Goal: Transaction & Acquisition: Book appointment/travel/reservation

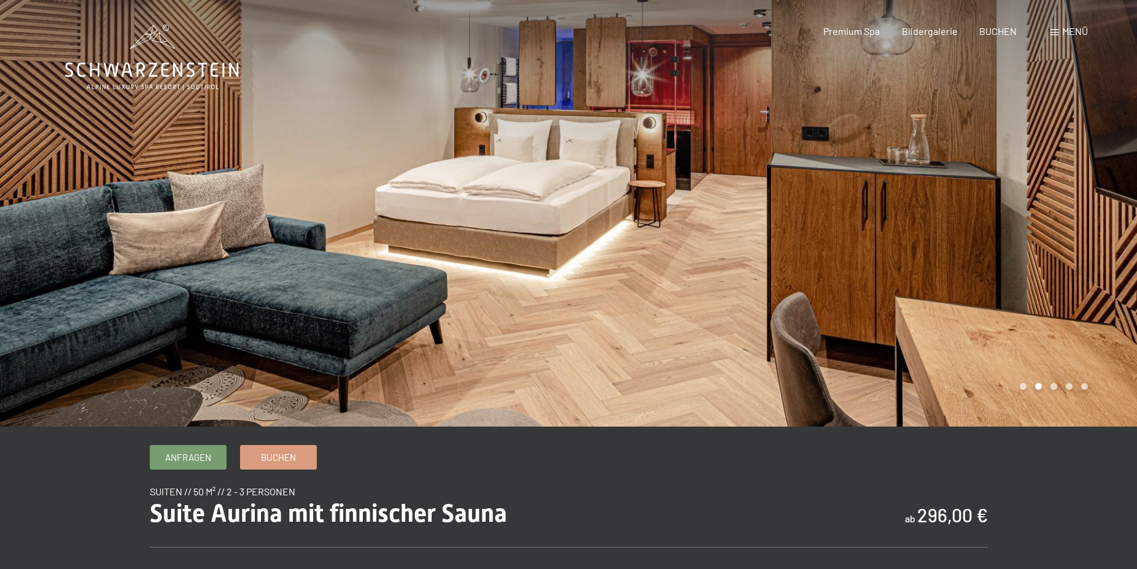
click at [1072, 303] on div at bounding box center [853, 213] width 569 height 427
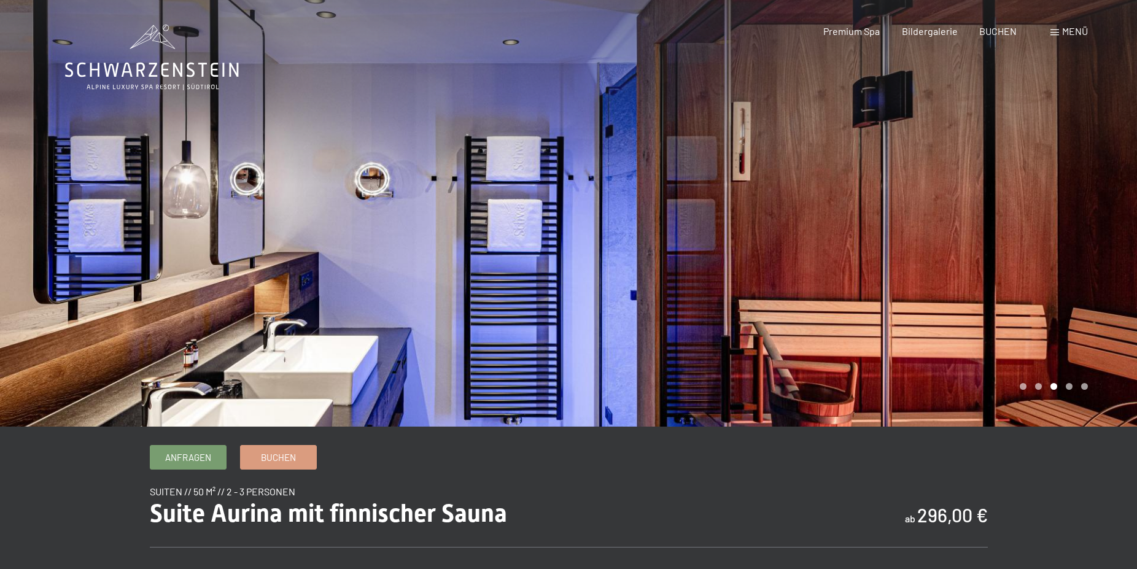
click at [1072, 303] on div at bounding box center [853, 213] width 569 height 427
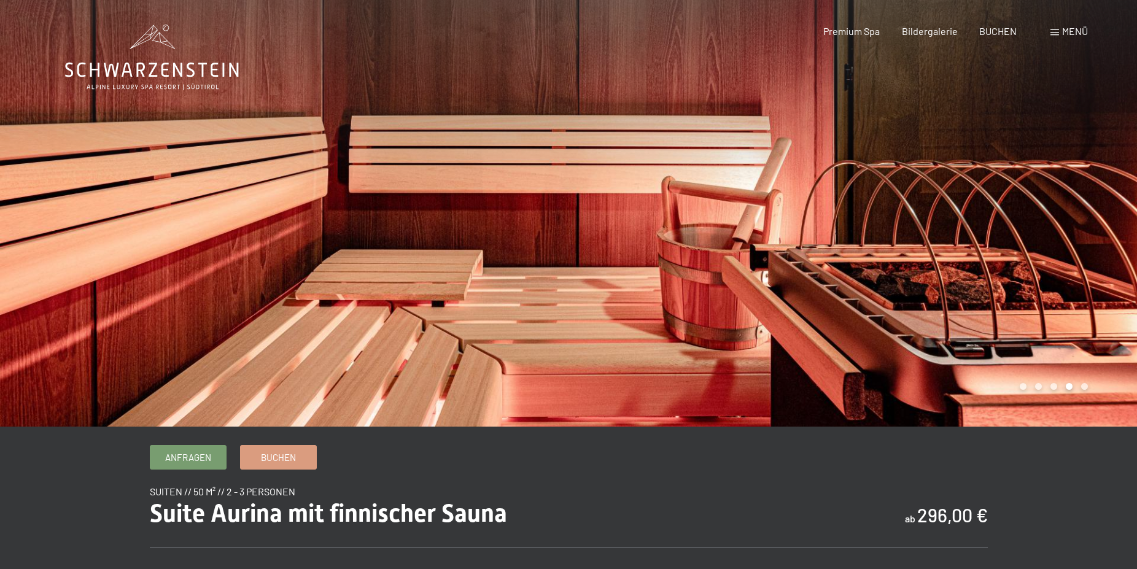
click at [1072, 303] on div at bounding box center [853, 213] width 569 height 427
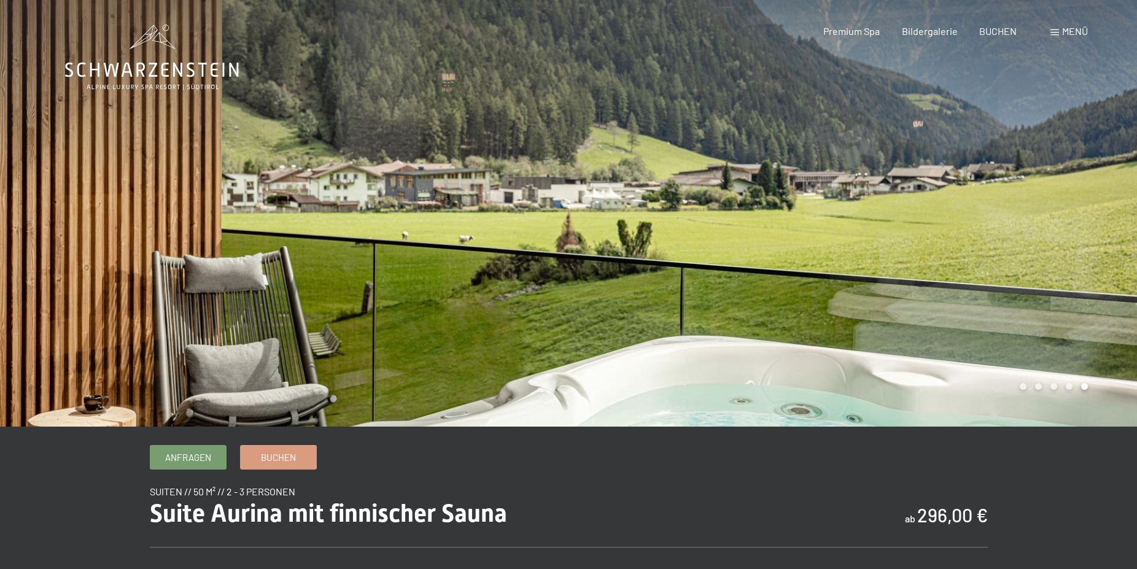
click at [1072, 303] on div at bounding box center [853, 213] width 569 height 427
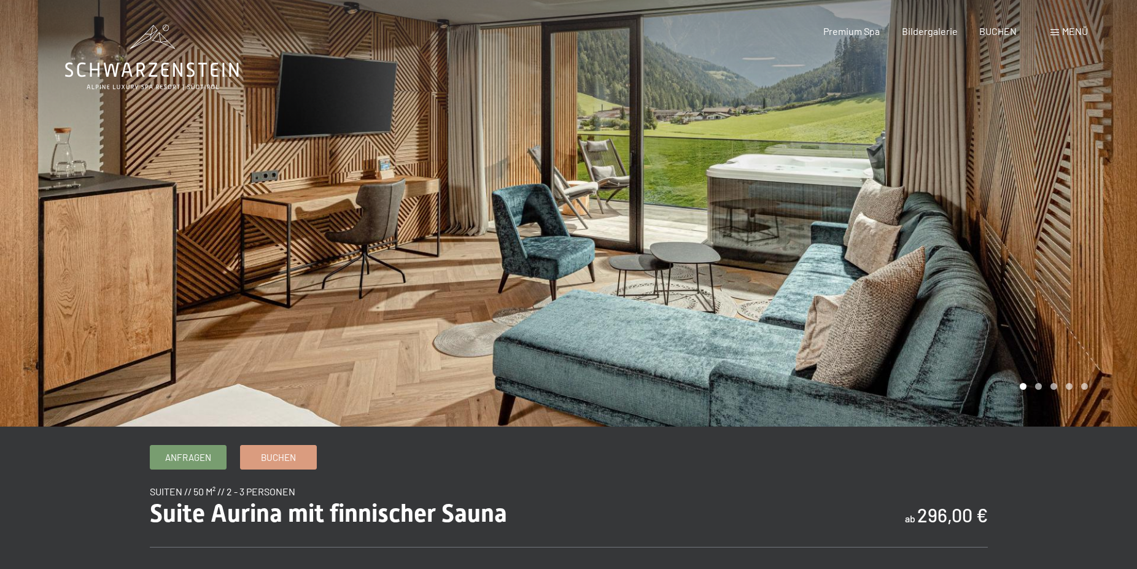
click at [1072, 303] on div at bounding box center [853, 213] width 569 height 427
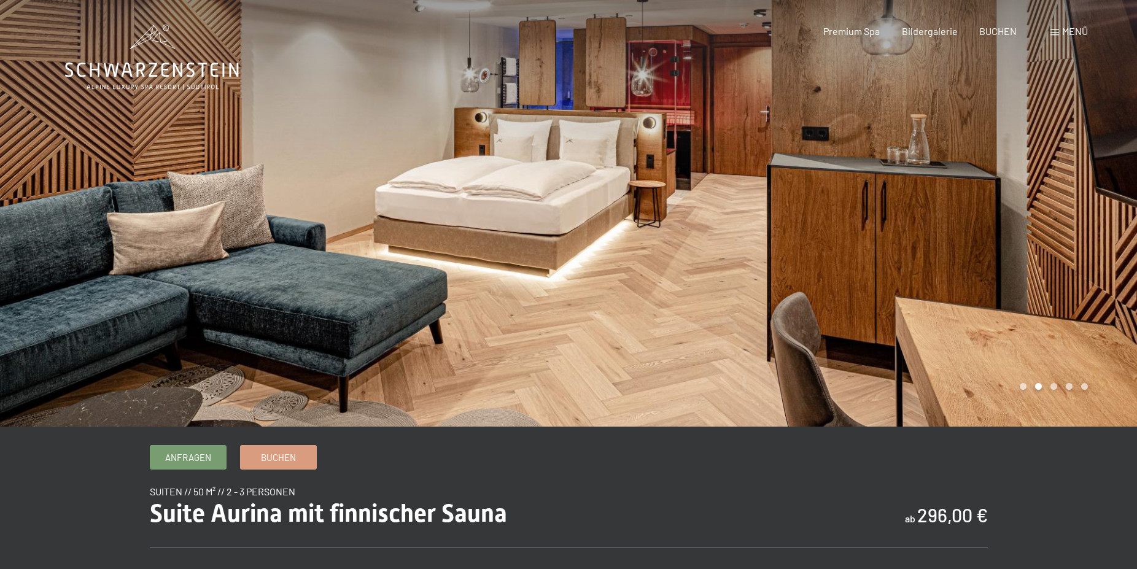
click at [704, 247] on div at bounding box center [853, 213] width 569 height 427
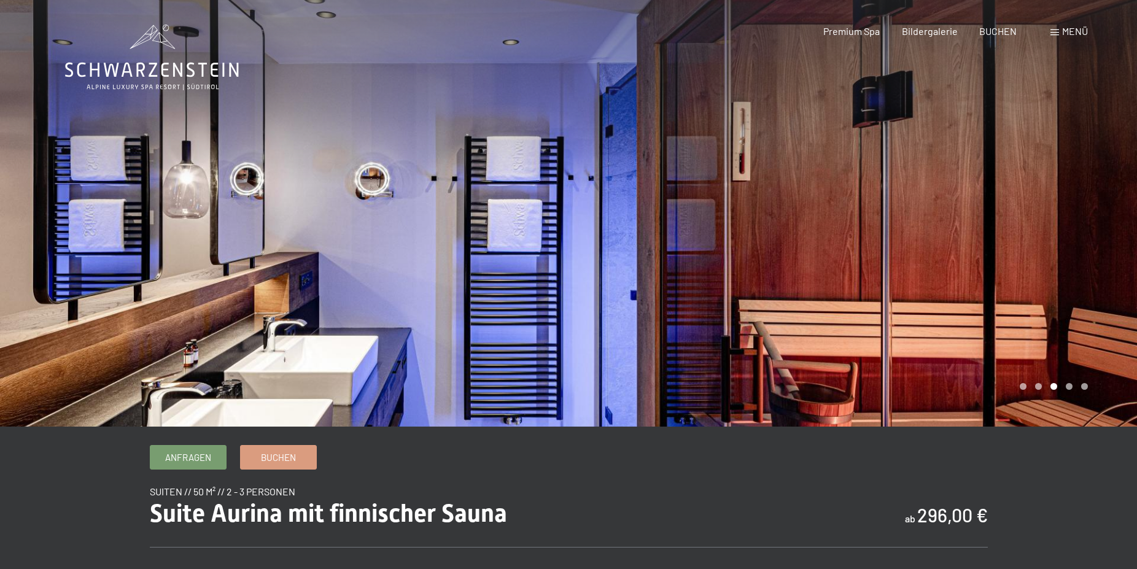
click at [610, 298] on div at bounding box center [853, 213] width 569 height 427
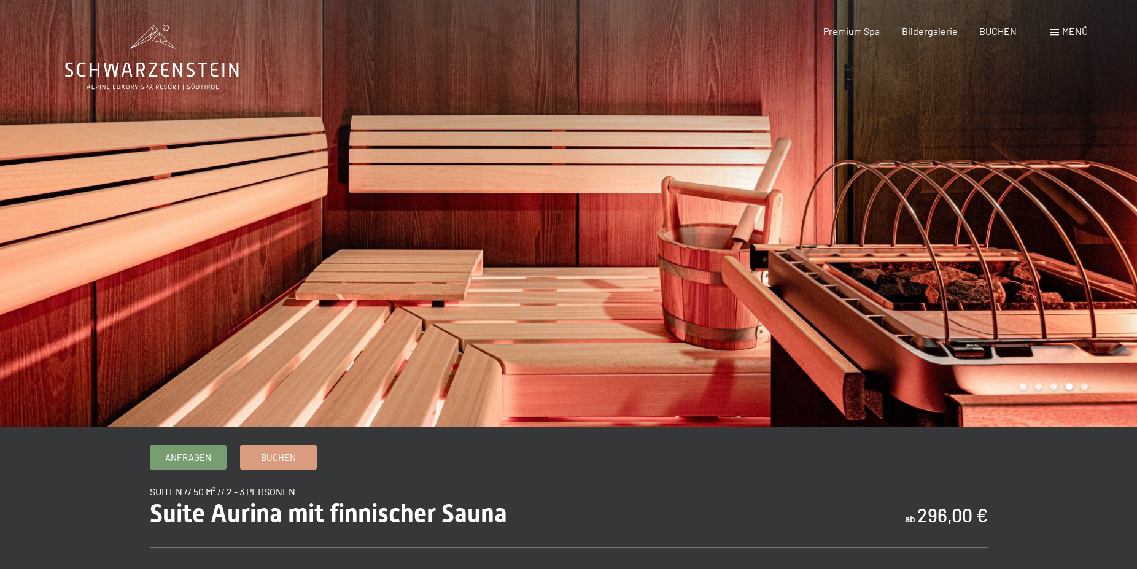
click at [613, 298] on div at bounding box center [853, 213] width 569 height 427
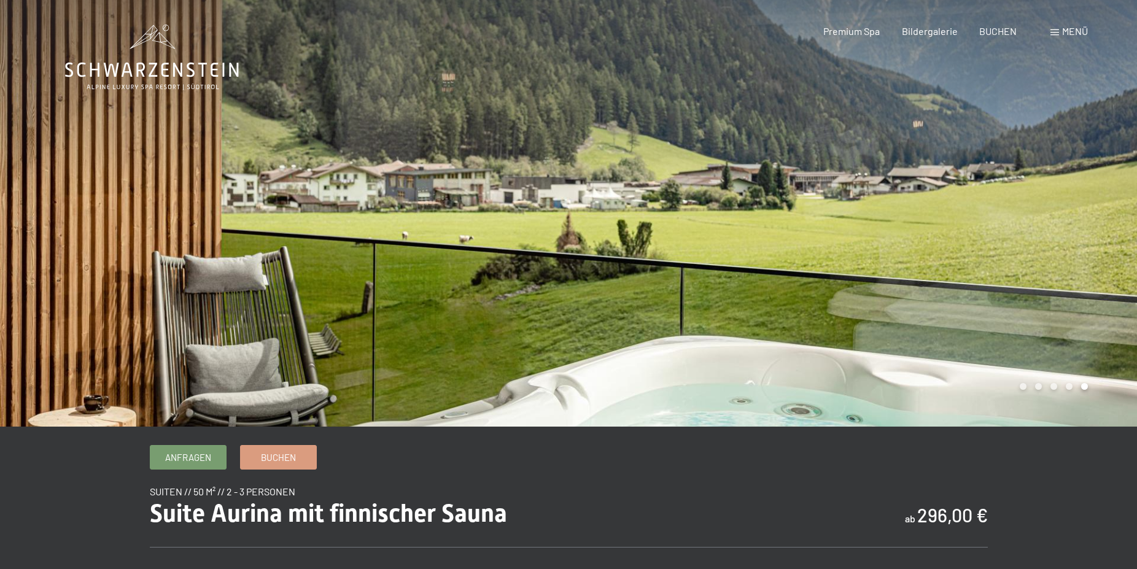
click at [618, 300] on div at bounding box center [853, 213] width 569 height 427
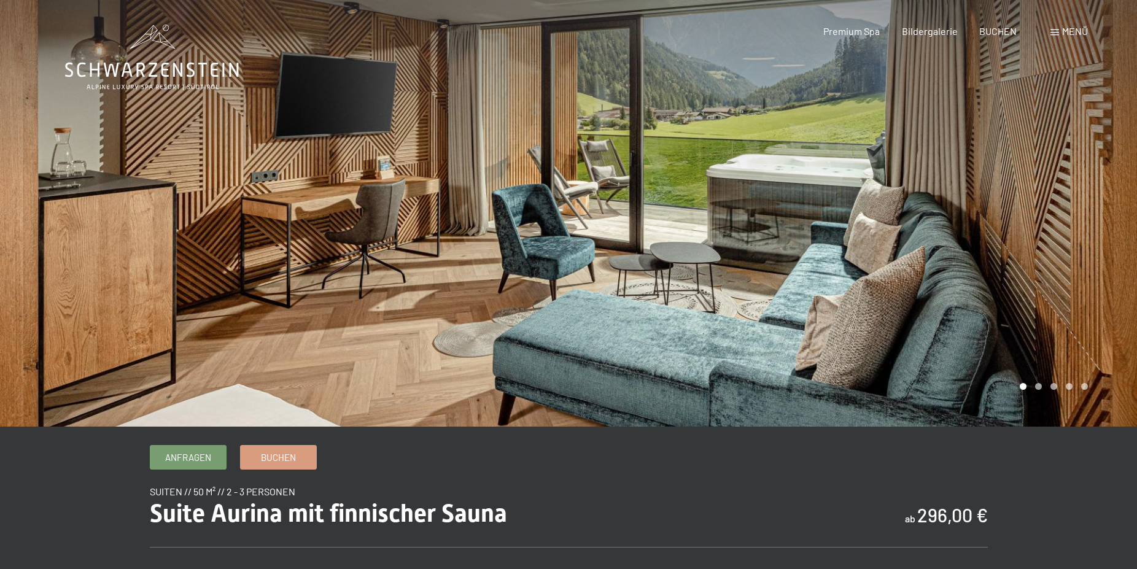
click at [1068, 379] on div at bounding box center [853, 213] width 569 height 427
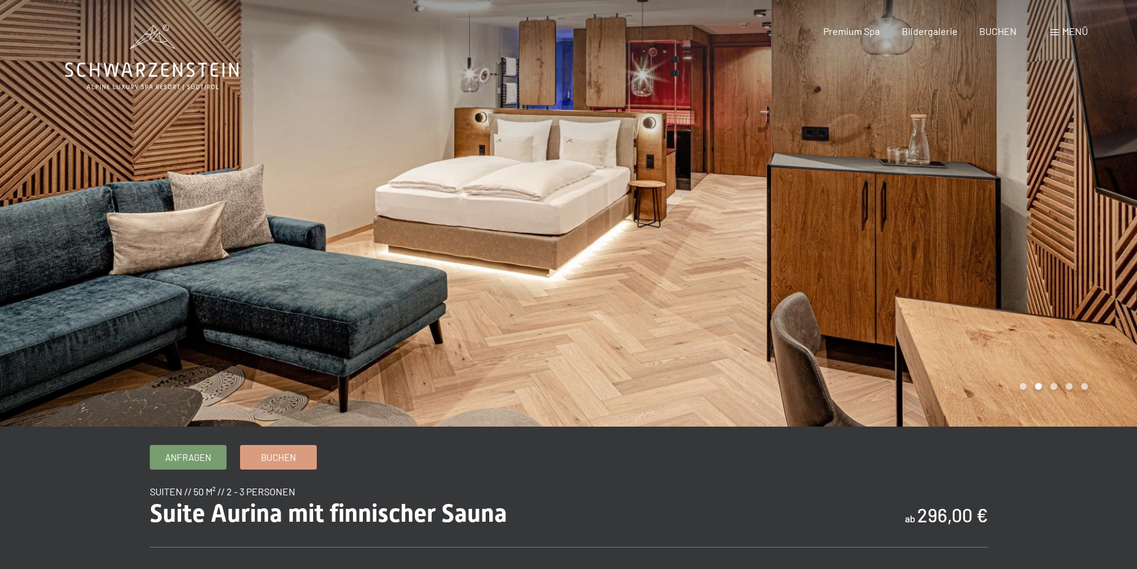
click at [1070, 380] on div at bounding box center [853, 213] width 569 height 427
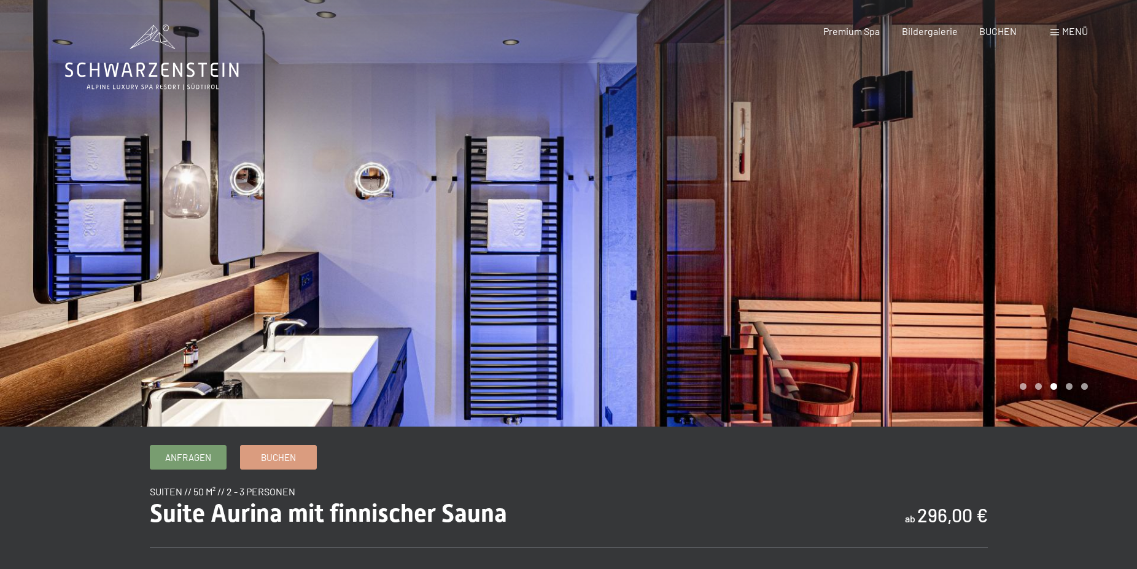
click at [1070, 380] on div at bounding box center [853, 213] width 569 height 427
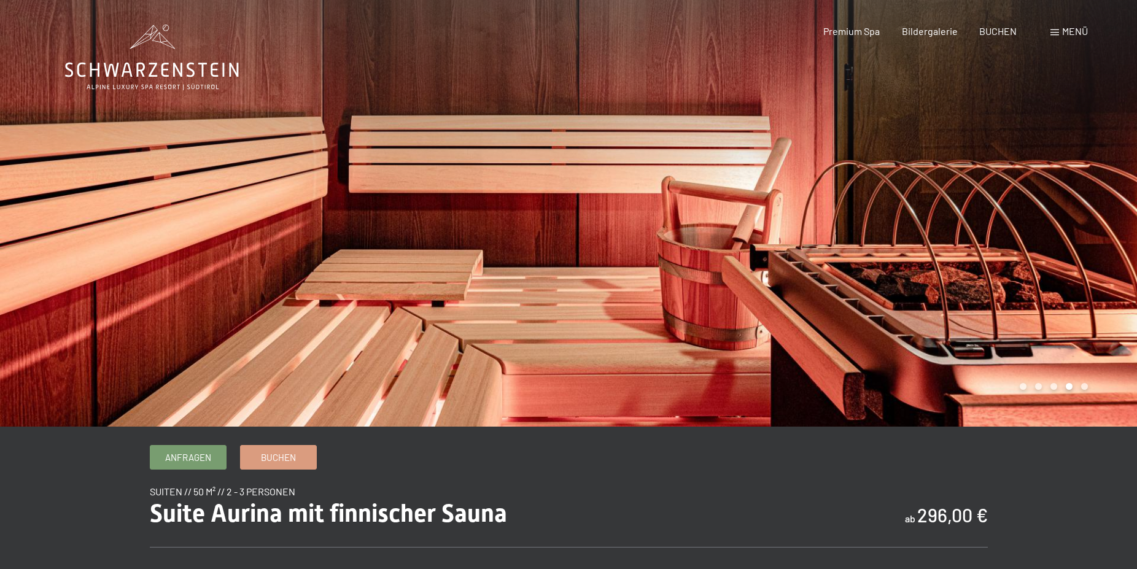
click at [1070, 380] on div at bounding box center [853, 213] width 569 height 427
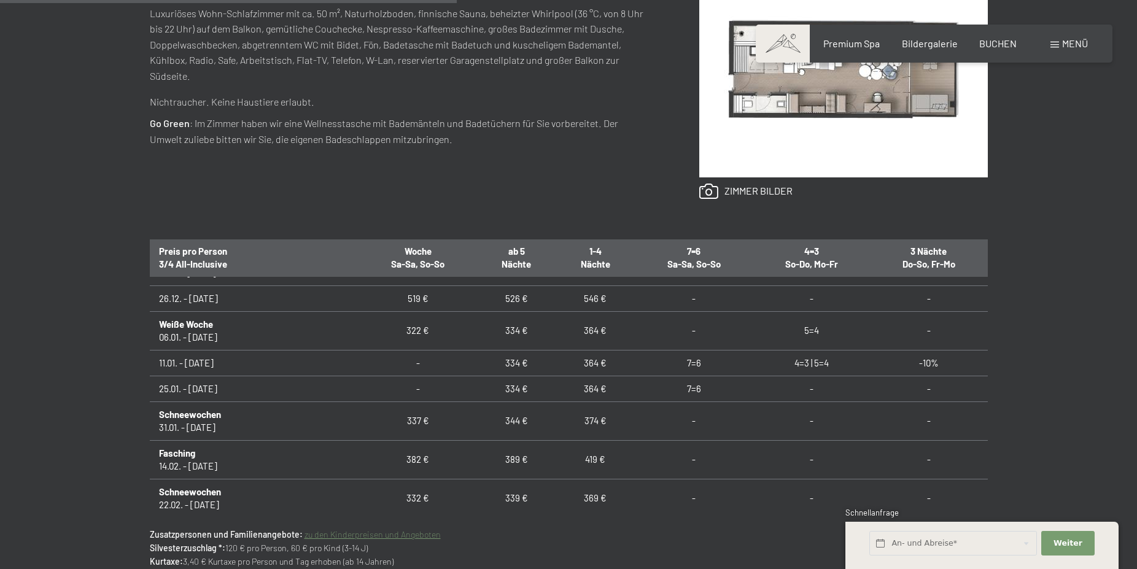
scroll to position [309, 0]
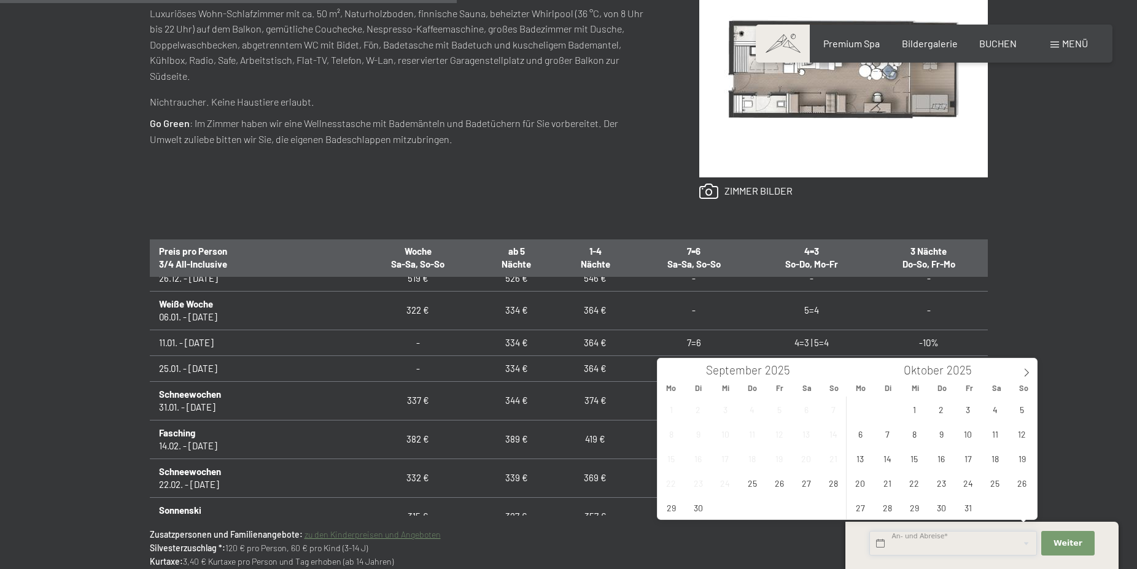
click at [958, 552] on input "text" at bounding box center [953, 543] width 168 height 25
click at [756, 486] on span "25" at bounding box center [752, 483] width 24 height 24
click at [775, 486] on span "26" at bounding box center [779, 483] width 24 height 24
type input "Do. [DATE] - [DATE]"
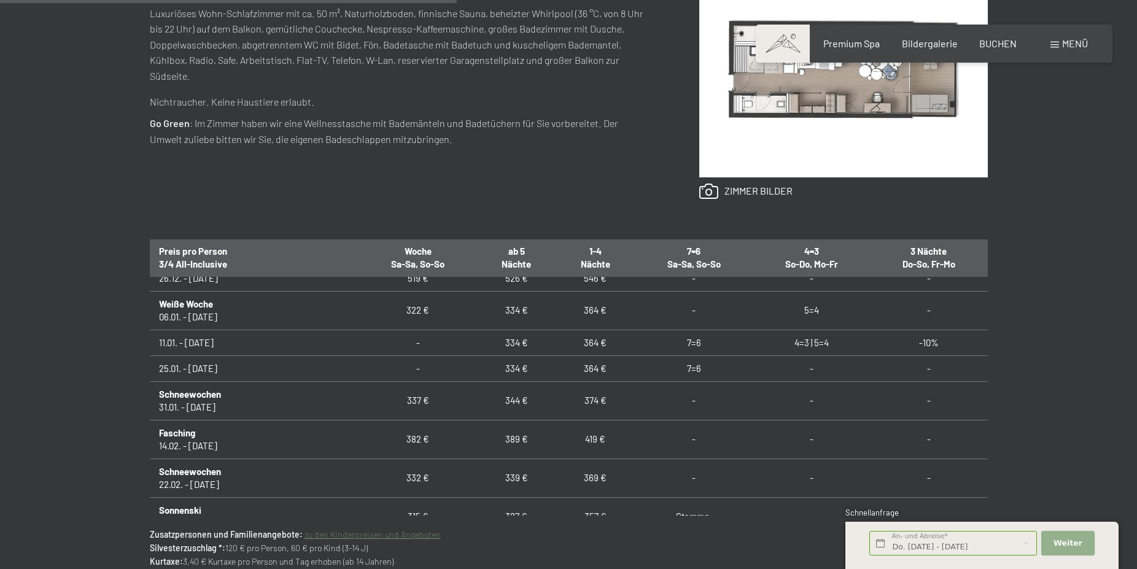
click at [1061, 543] on span "Weiter" at bounding box center [1068, 543] width 29 height 11
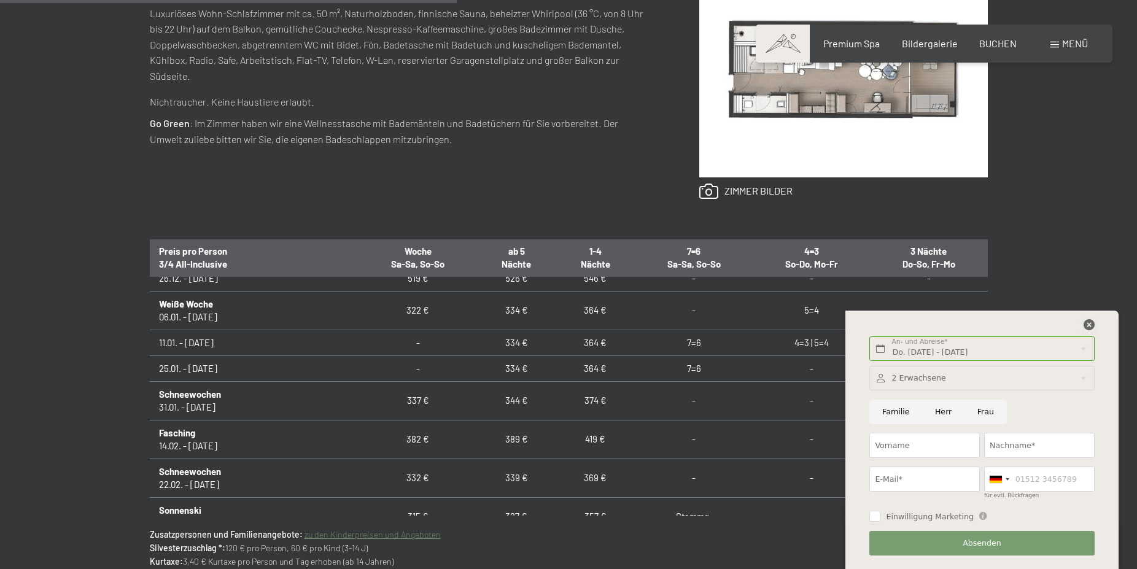
click at [1091, 330] on icon at bounding box center [1089, 324] width 11 height 11
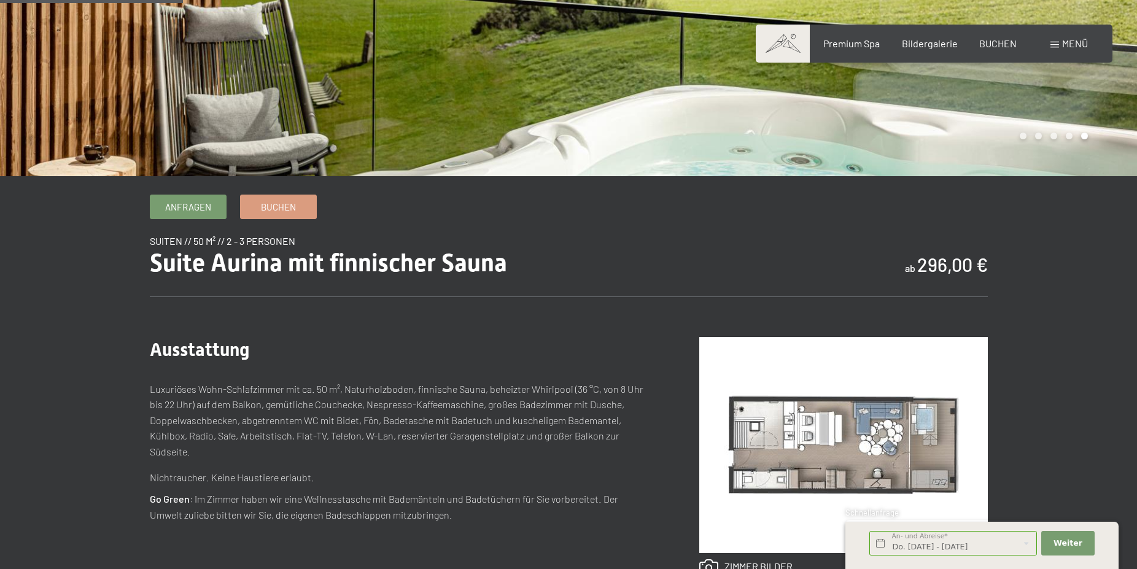
scroll to position [0, 0]
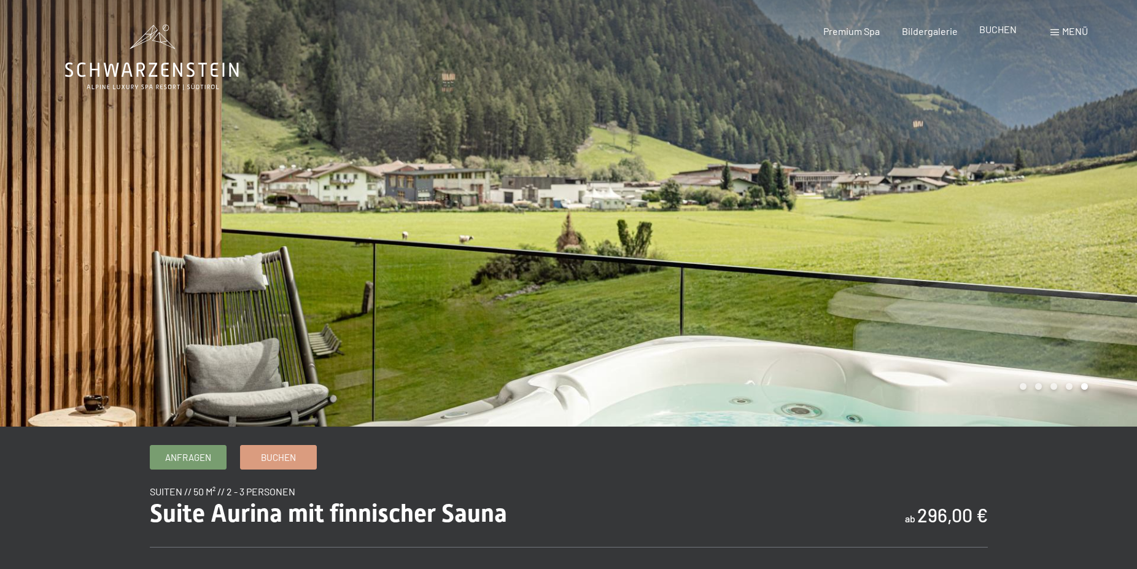
click at [995, 34] on span "BUCHEN" at bounding box center [997, 29] width 37 height 12
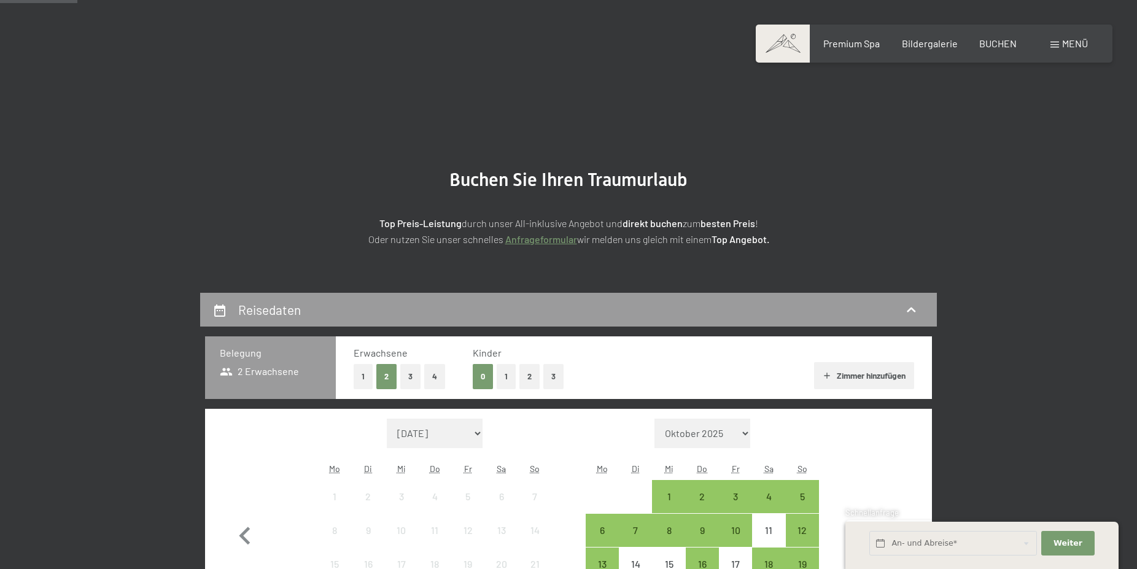
scroll to position [250, 0]
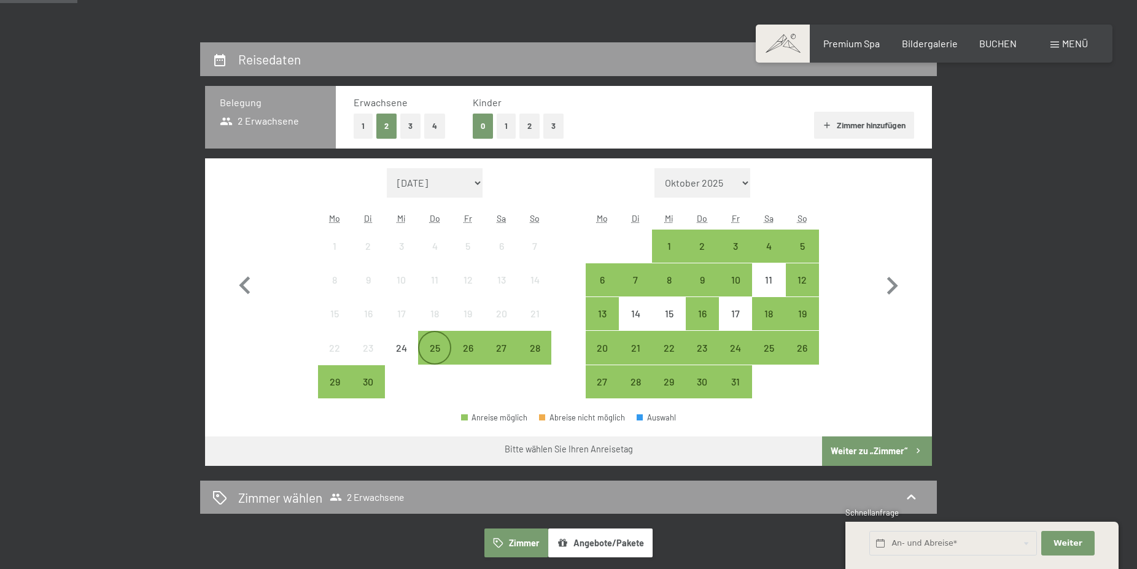
click at [441, 352] on div "25" at bounding box center [434, 358] width 31 height 31
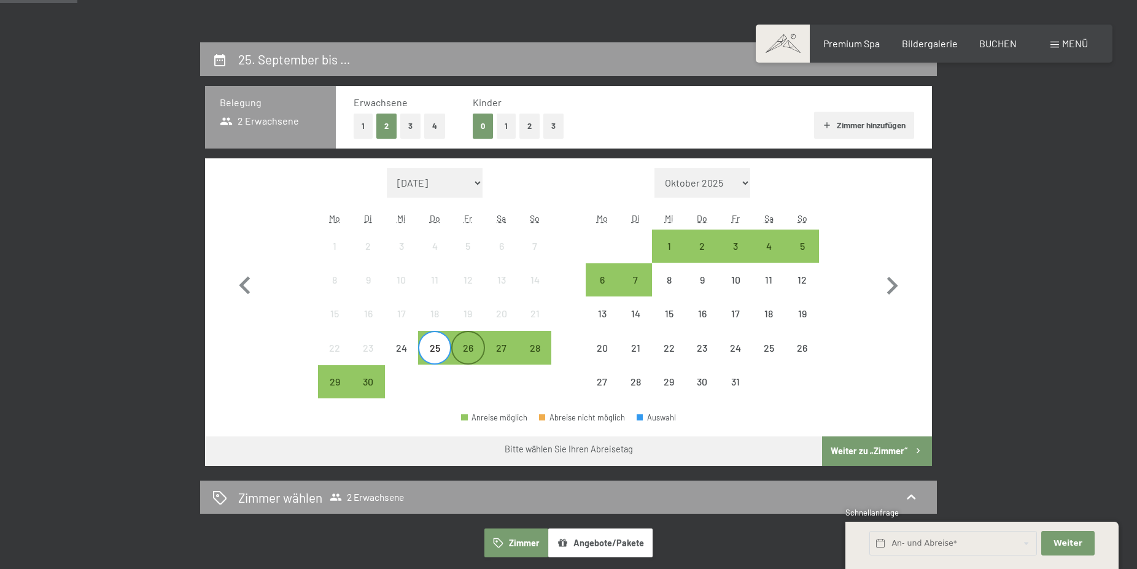
click at [472, 352] on div "26" at bounding box center [467, 358] width 31 height 31
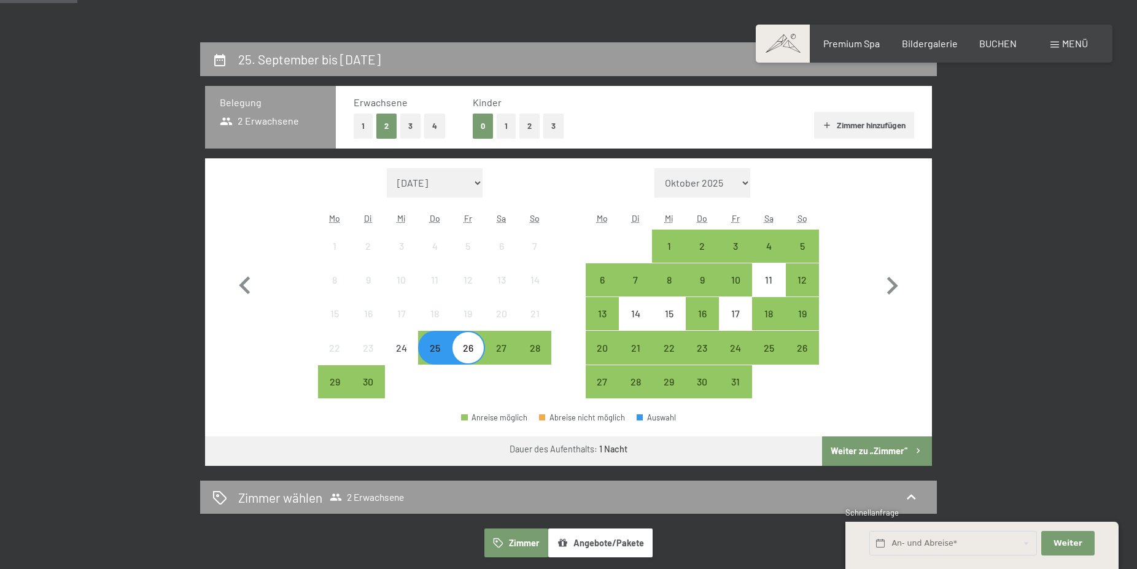
click at [857, 451] on button "Weiter zu „Zimmer“" at bounding box center [877, 451] width 110 height 29
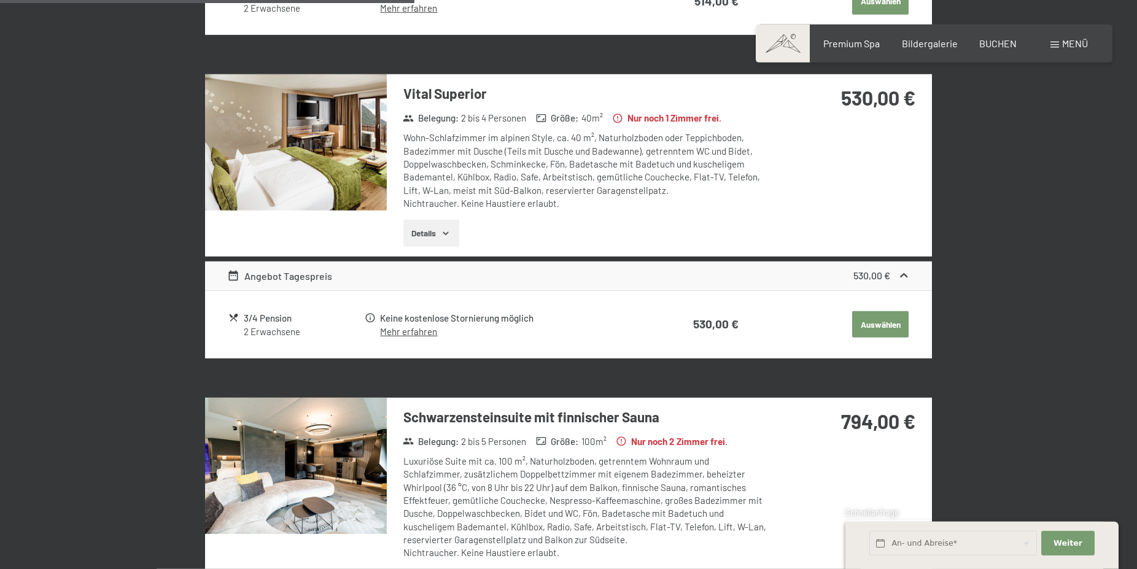
scroll to position [919, 0]
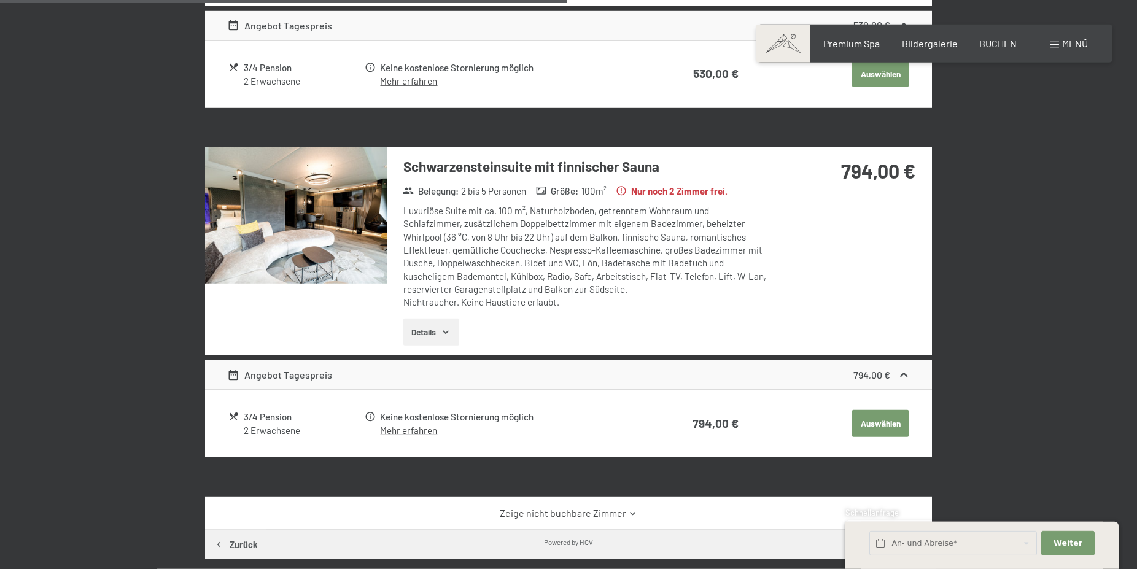
click at [332, 230] on img at bounding box center [296, 215] width 182 height 136
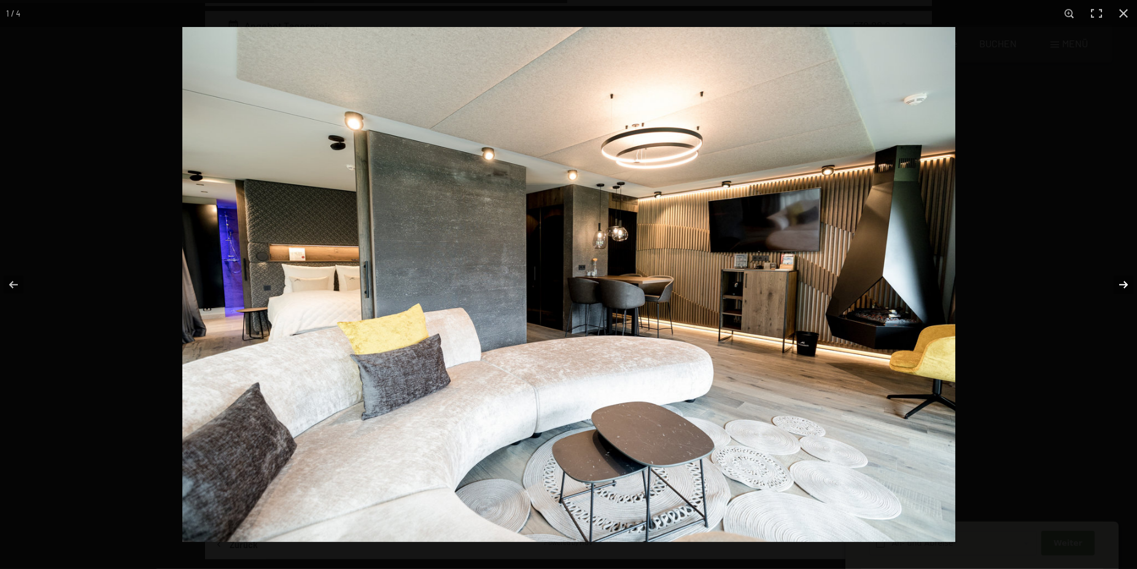
click at [1122, 292] on button "button" at bounding box center [1115, 284] width 43 height 61
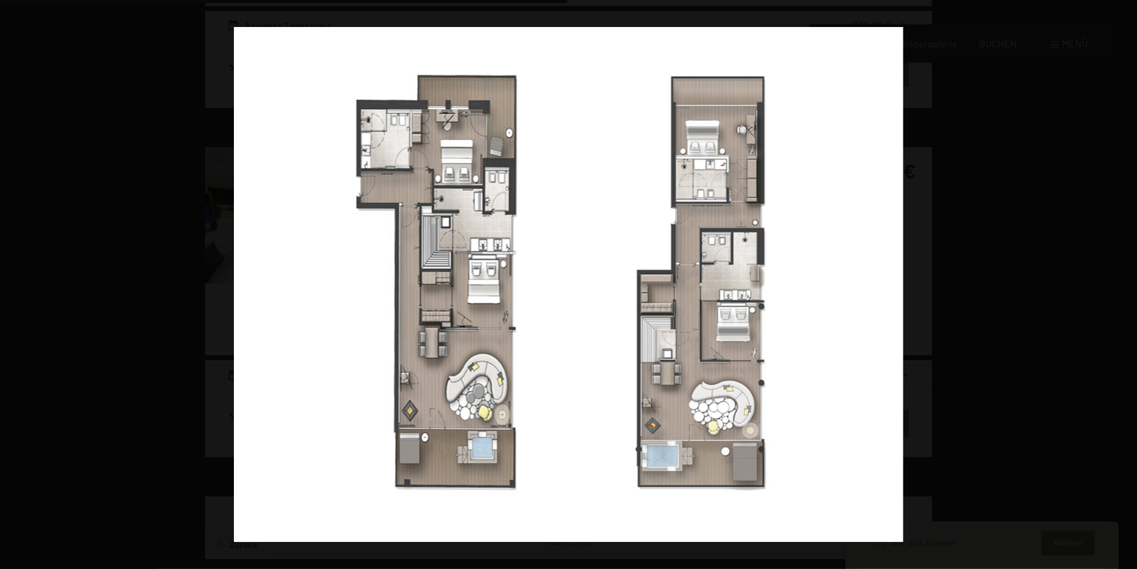
click at [1122, 292] on button "button" at bounding box center [1115, 284] width 43 height 61
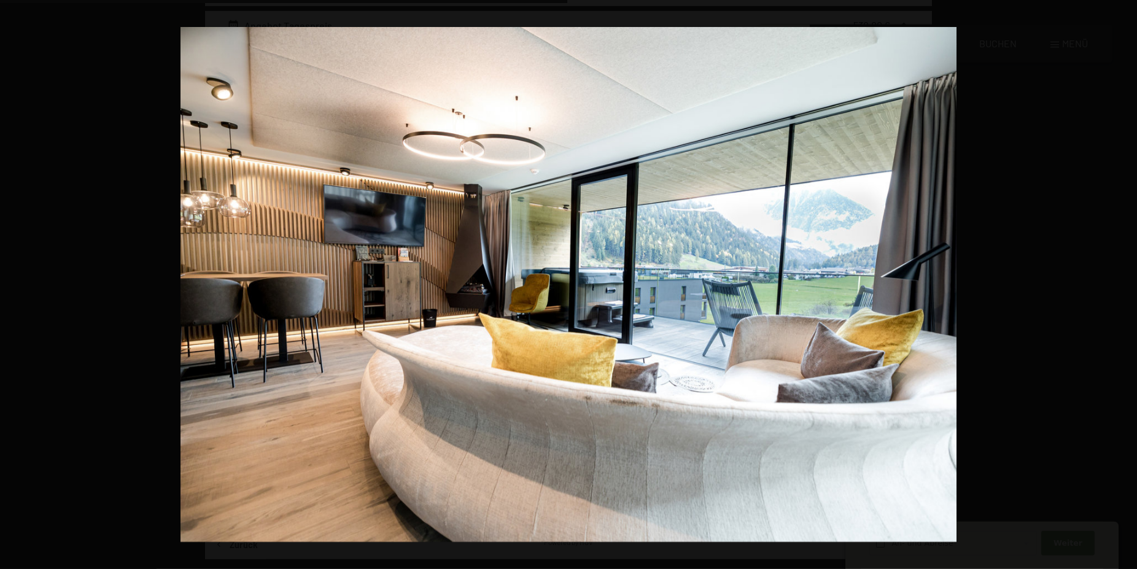
click at [1122, 292] on button "button" at bounding box center [1115, 284] width 43 height 61
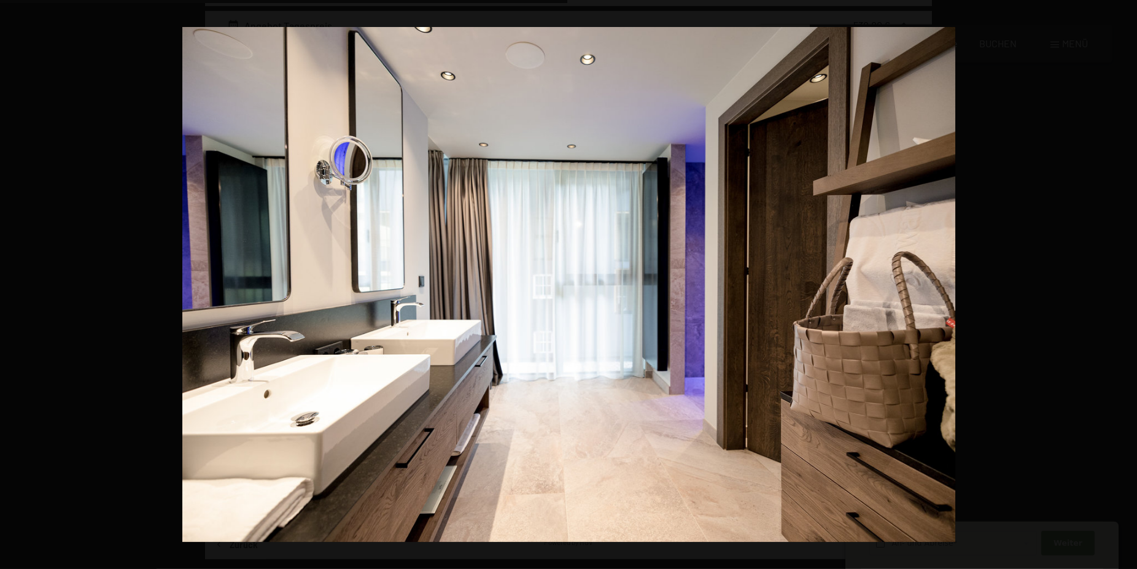
click at [1122, 292] on button "button" at bounding box center [1115, 284] width 43 height 61
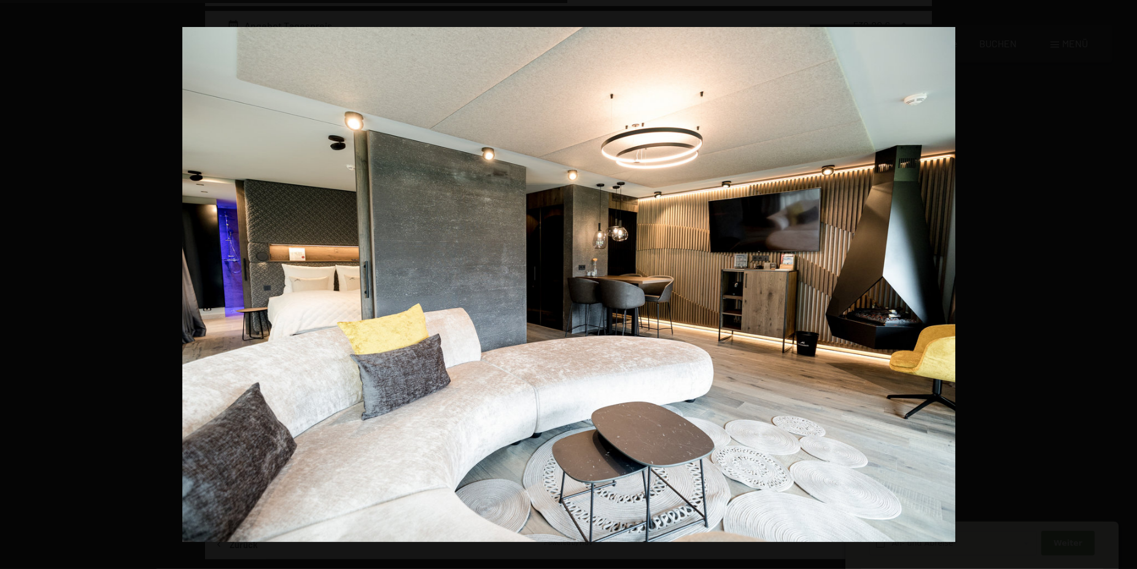
click at [1122, 292] on button "button" at bounding box center [1115, 284] width 43 height 61
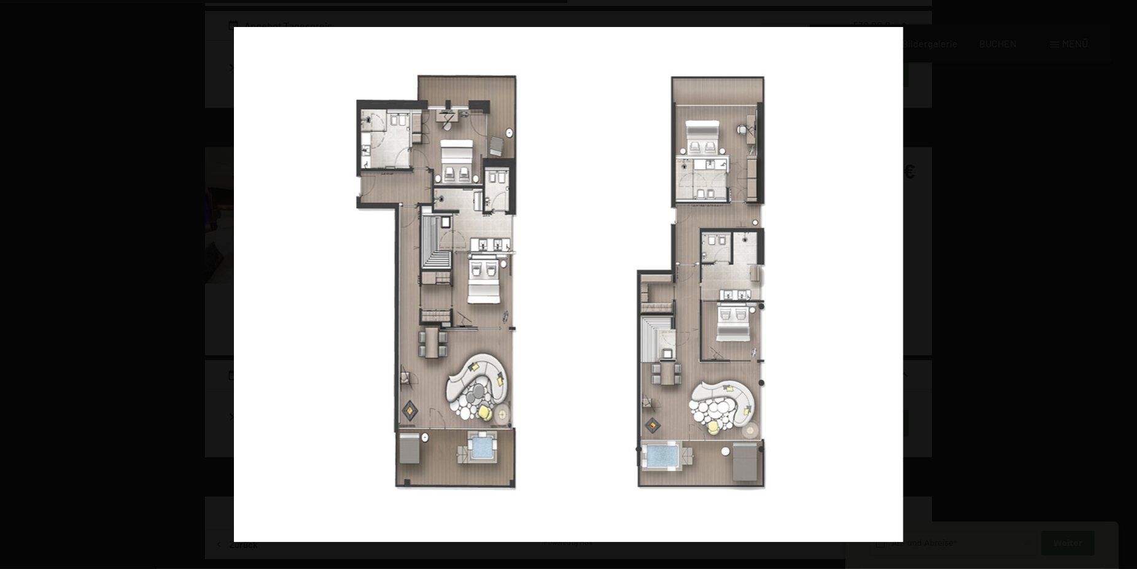
click at [1122, 292] on button "button" at bounding box center [1115, 284] width 43 height 61
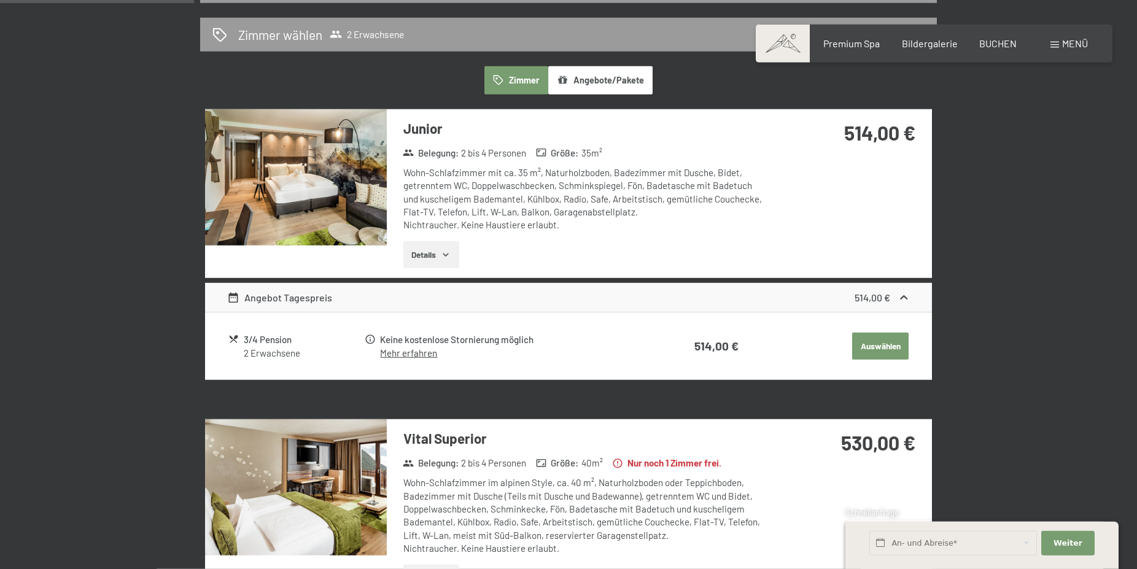
scroll to position [230, 0]
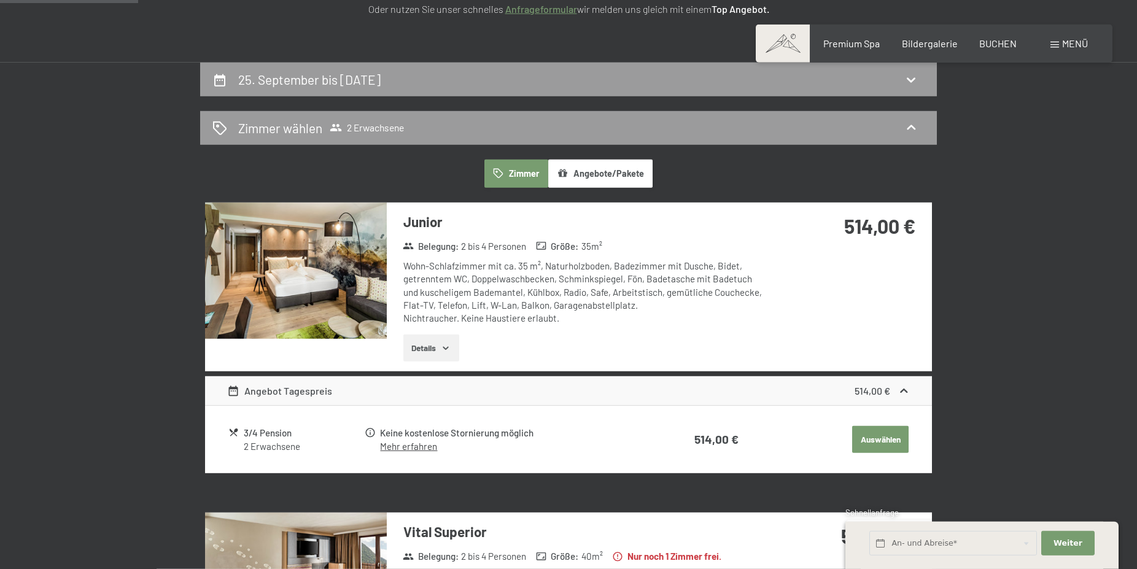
click at [301, 266] on img at bounding box center [296, 271] width 182 height 136
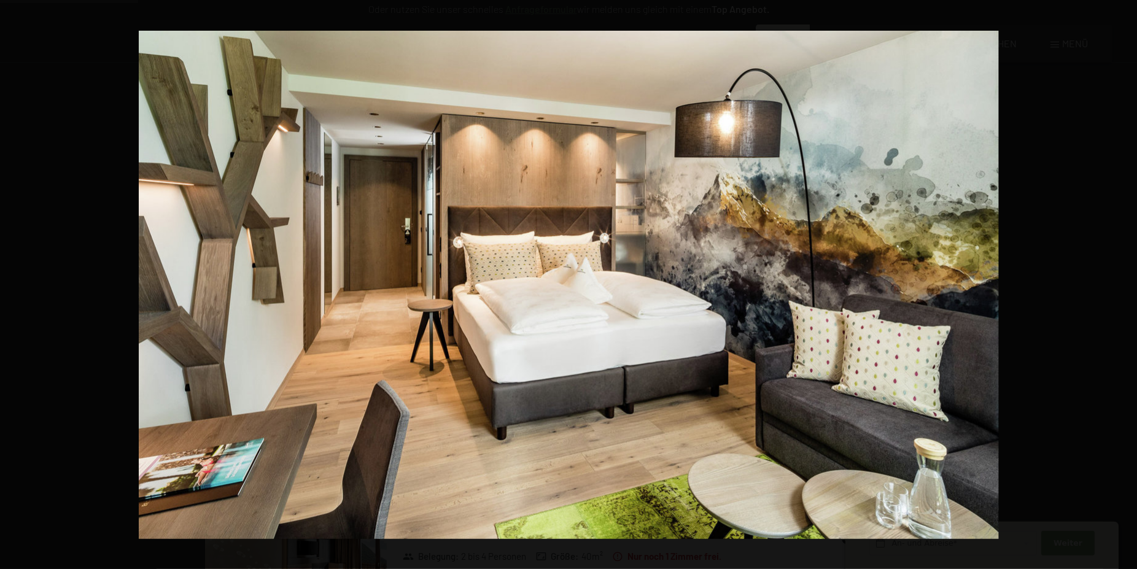
click at [1126, 285] on button "button" at bounding box center [1115, 284] width 43 height 61
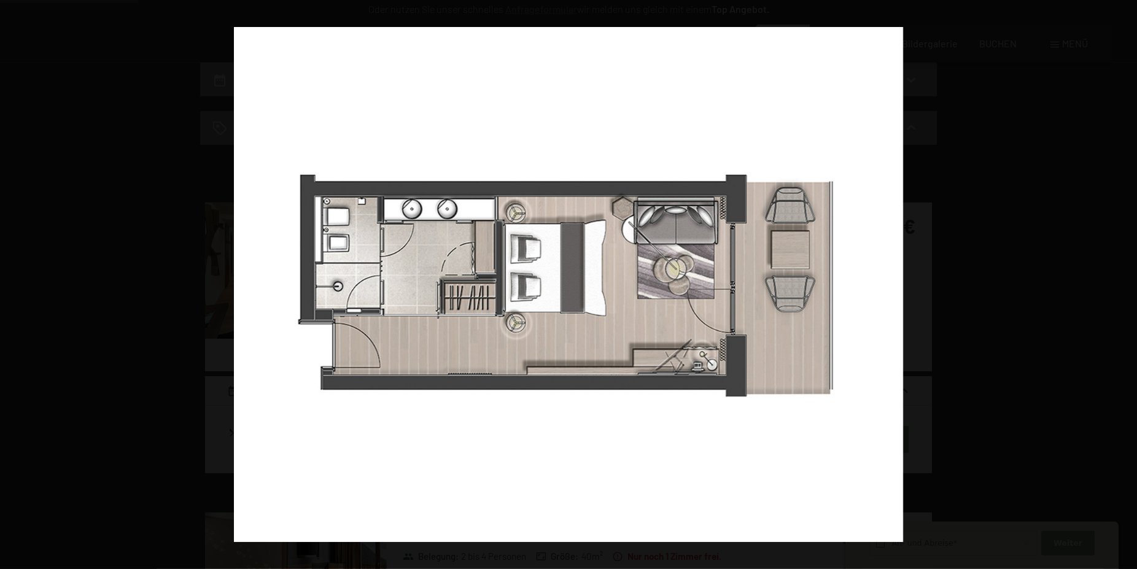
click at [1126, 285] on button "button" at bounding box center [1115, 284] width 43 height 61
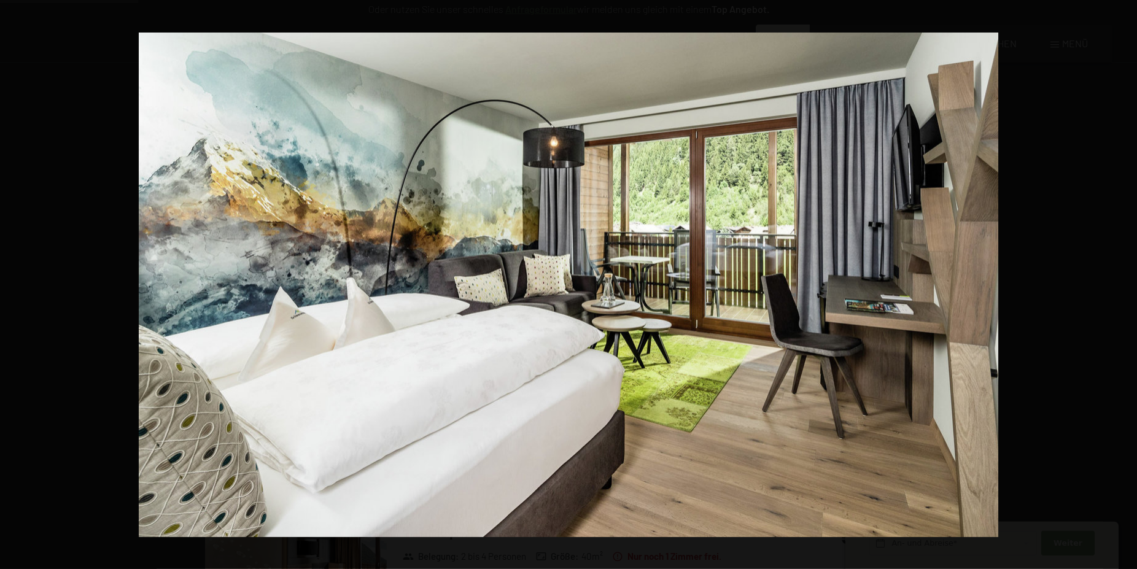
click at [1126, 285] on button "button" at bounding box center [1115, 284] width 43 height 61
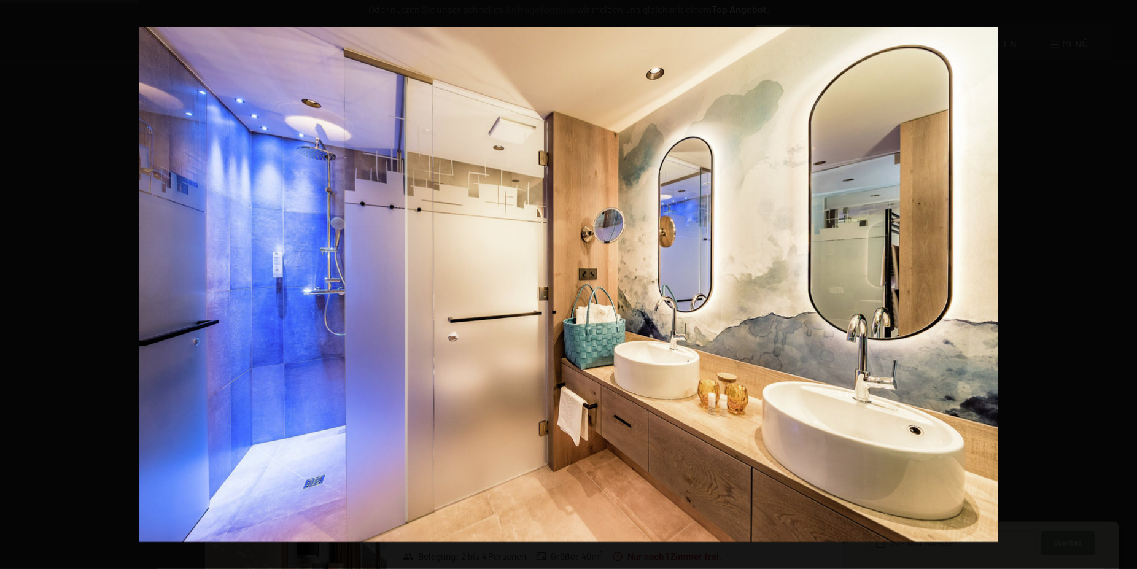
click at [1126, 285] on button "button" at bounding box center [1115, 284] width 43 height 61
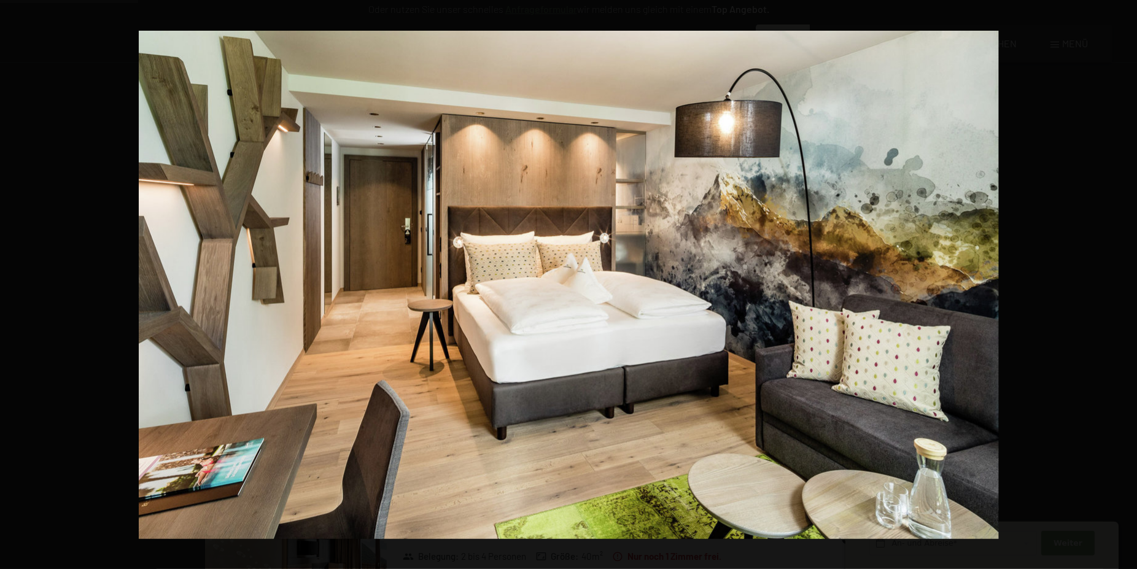
click at [1126, 285] on button "button" at bounding box center [1115, 284] width 43 height 61
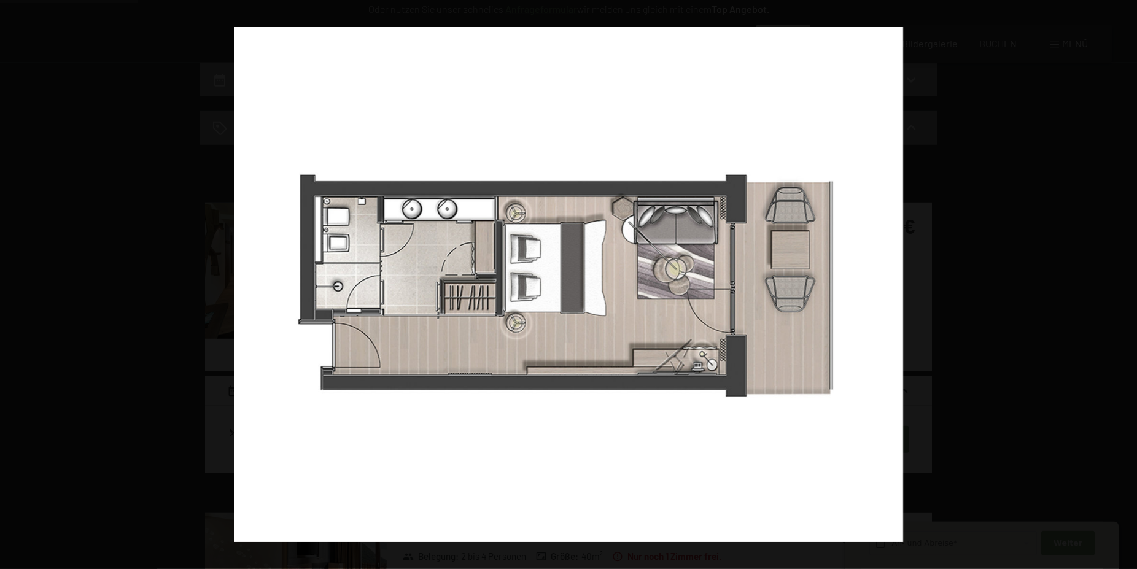
click at [1126, 285] on button "button" at bounding box center [1115, 284] width 43 height 61
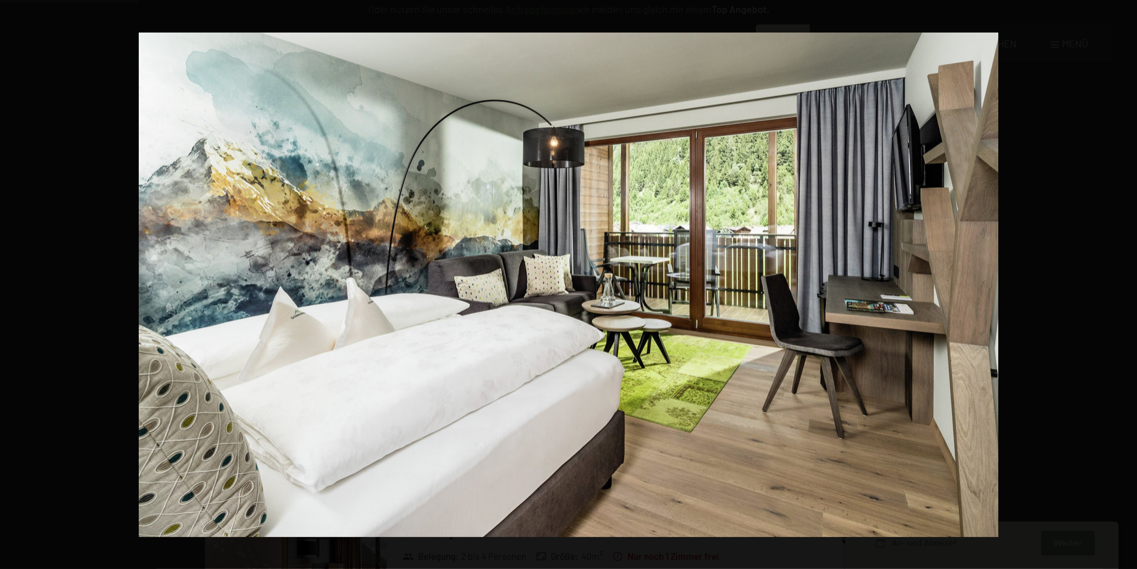
click at [1126, 285] on button "button" at bounding box center [1115, 284] width 43 height 61
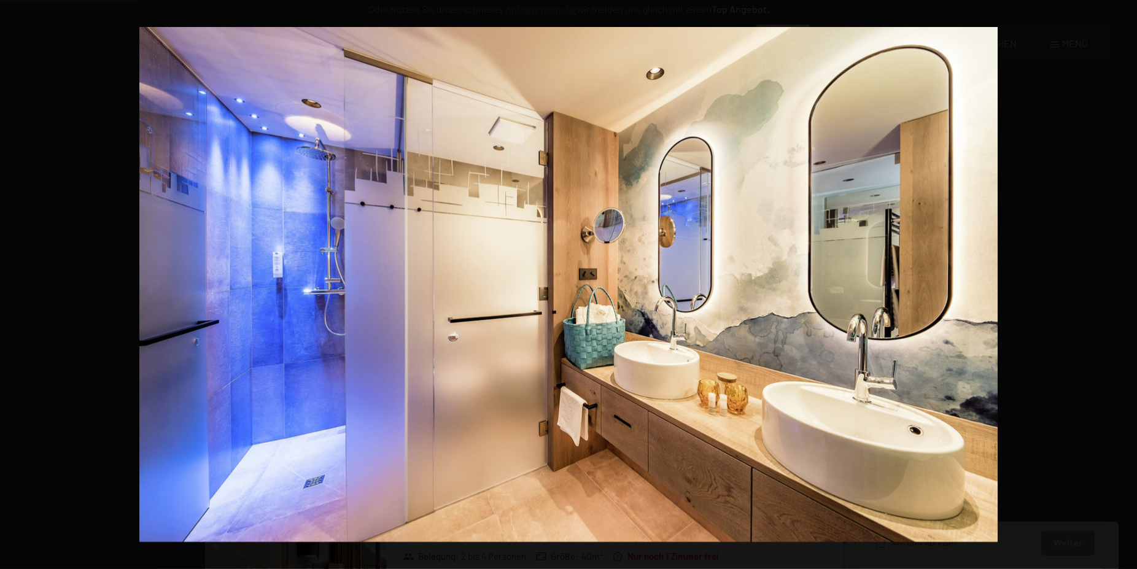
click at [1126, 285] on button "button" at bounding box center [1115, 284] width 43 height 61
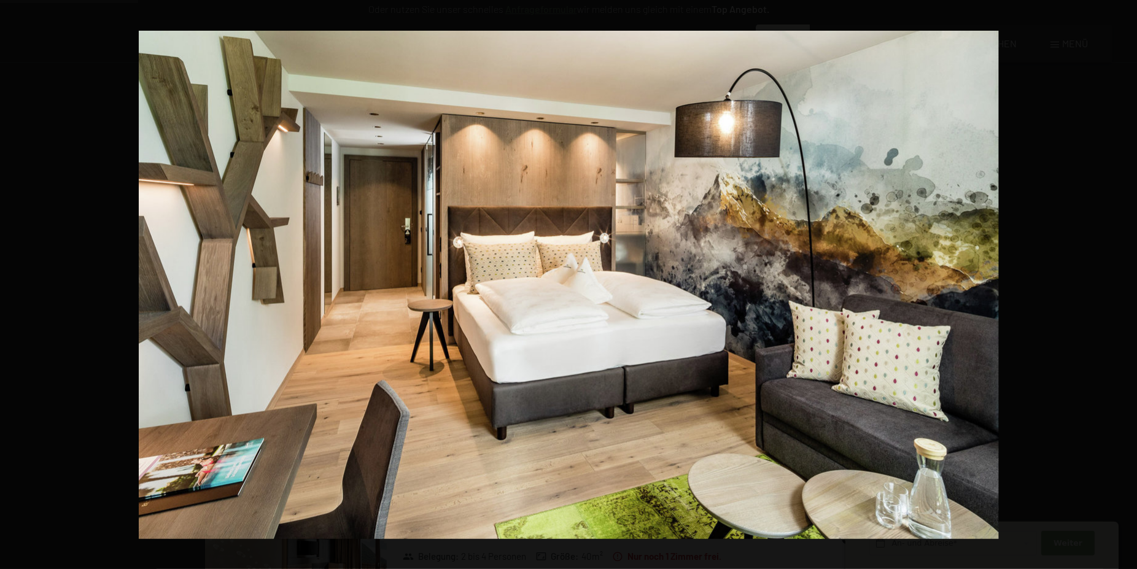
click at [1126, 285] on button "button" at bounding box center [1115, 284] width 43 height 61
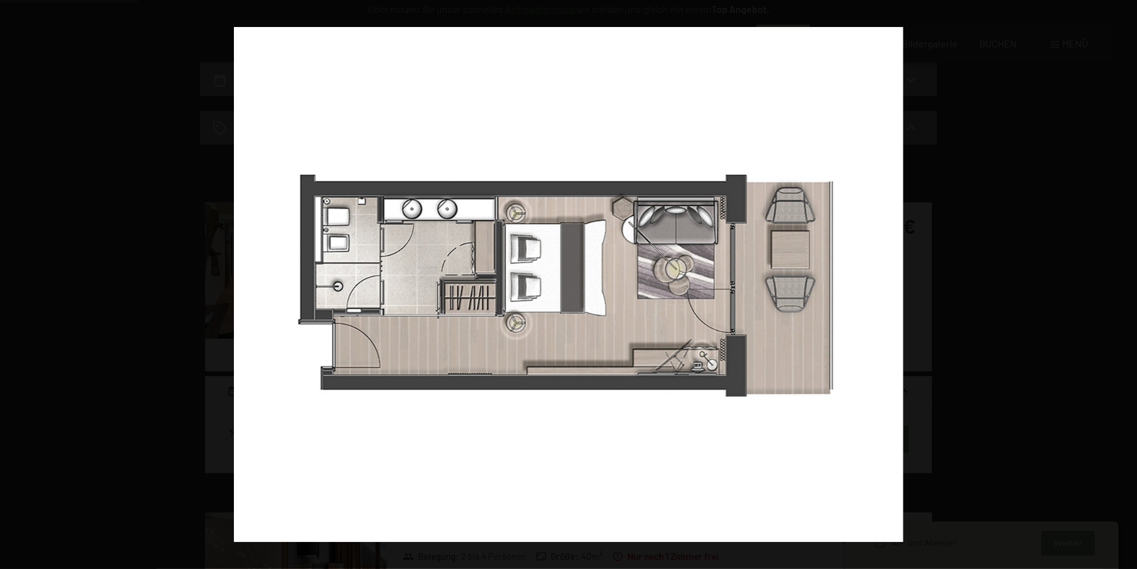
click at [1126, 285] on button "button" at bounding box center [1115, 284] width 43 height 61
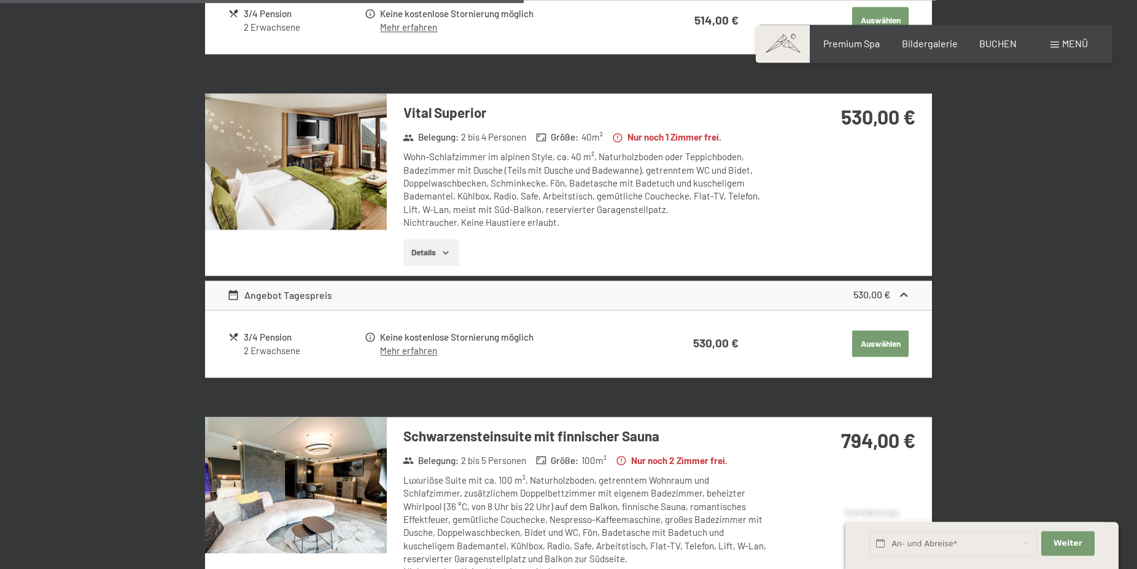
scroll to position [606, 0]
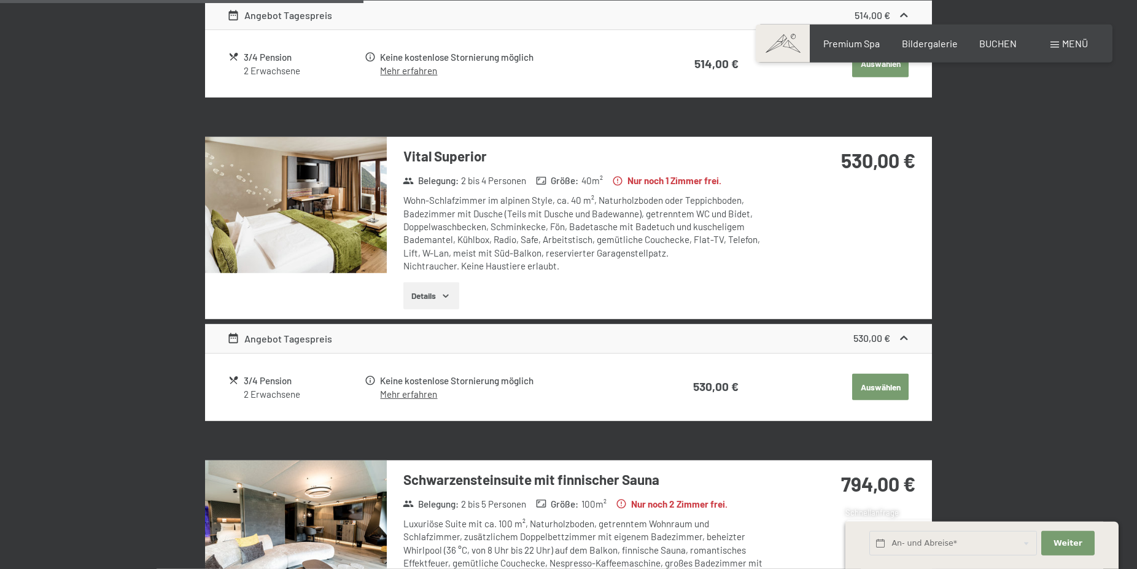
click at [387, 197] on div "Vital Superior Belegung : 2 bis 4 Personen Größe : 40 m² Nur noch 1 Zimmer frei…" at bounding box center [578, 228] width 382 height 182
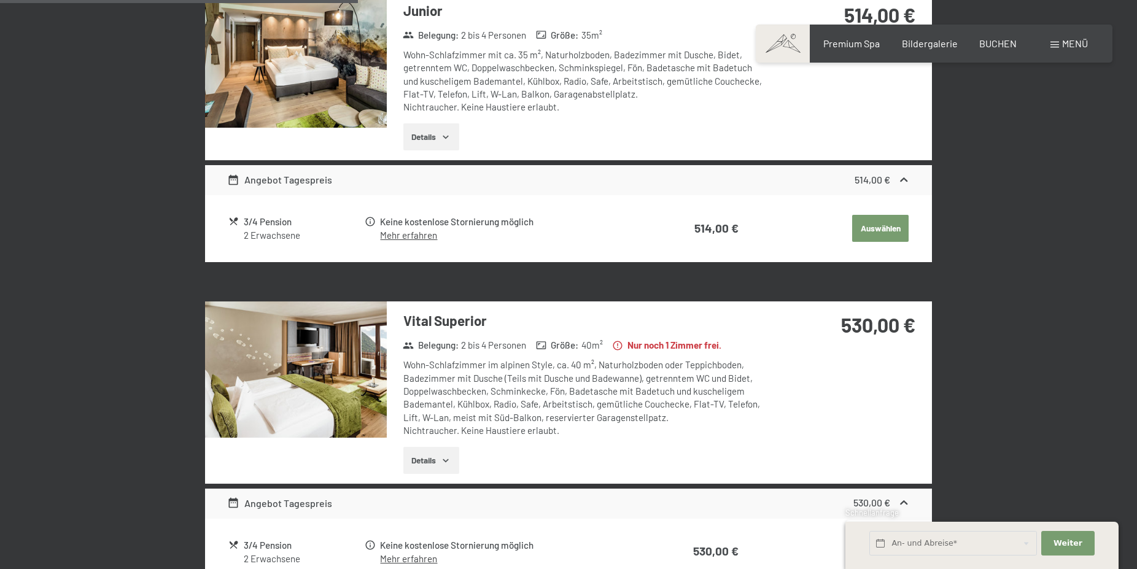
scroll to position [355, 0]
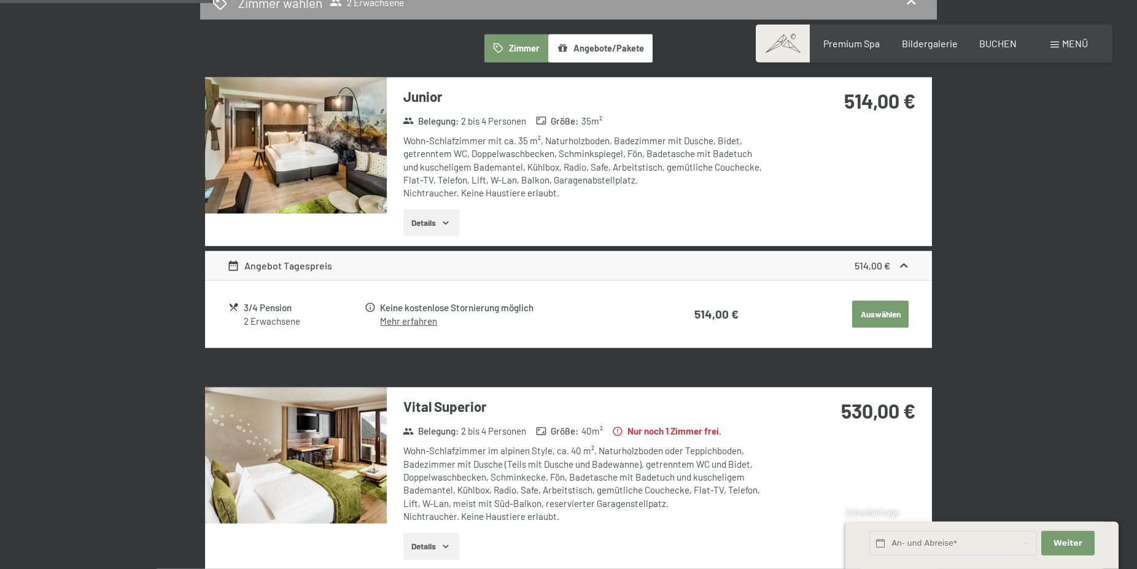
click at [336, 175] on img at bounding box center [296, 145] width 182 height 136
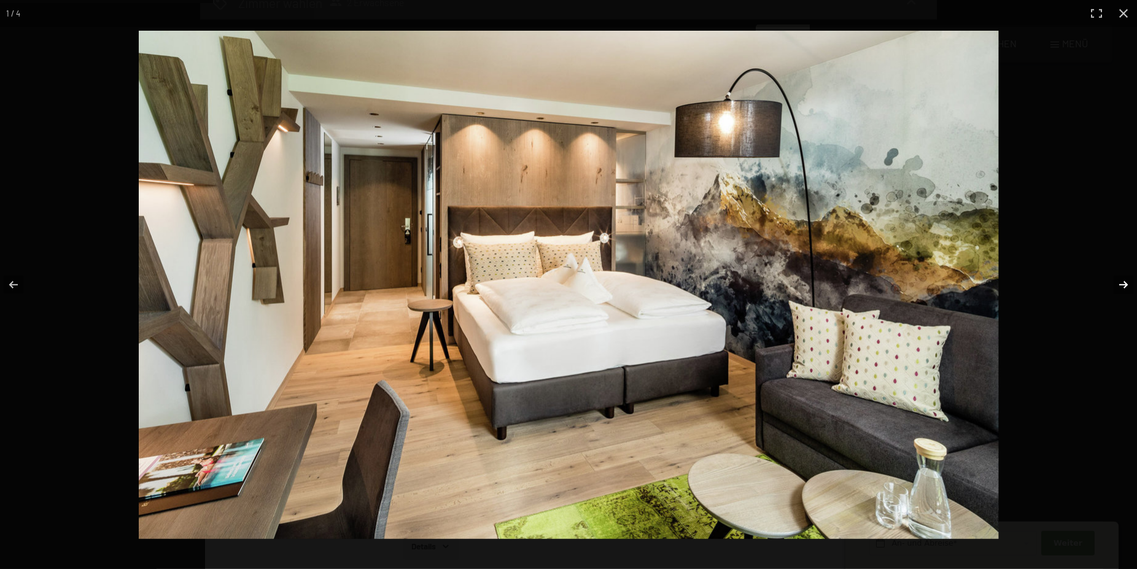
click at [1124, 282] on button "button" at bounding box center [1115, 284] width 43 height 61
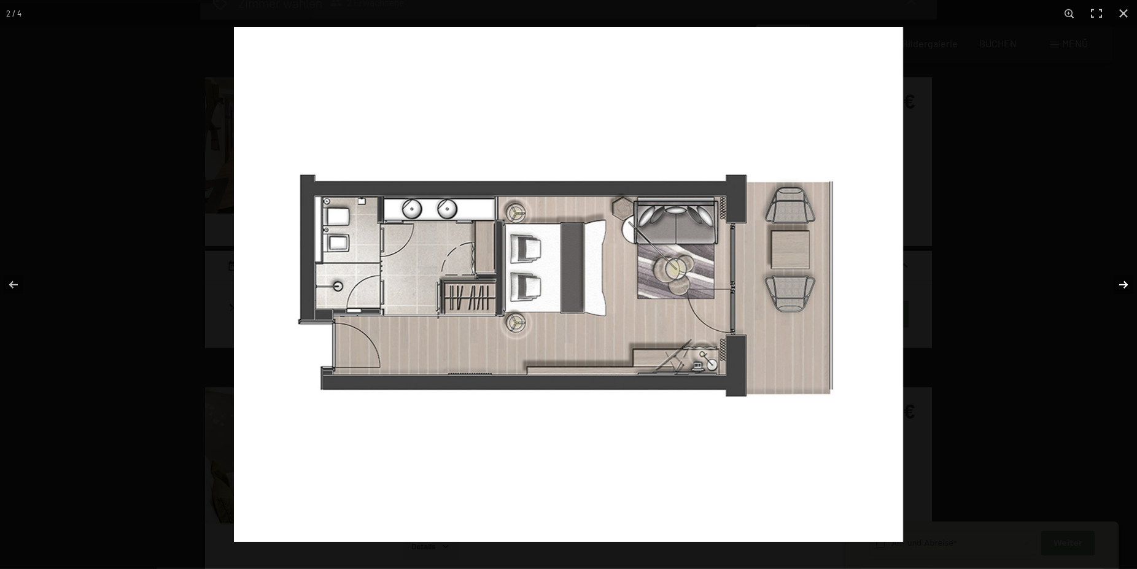
click at [1125, 290] on button "button" at bounding box center [1115, 284] width 43 height 61
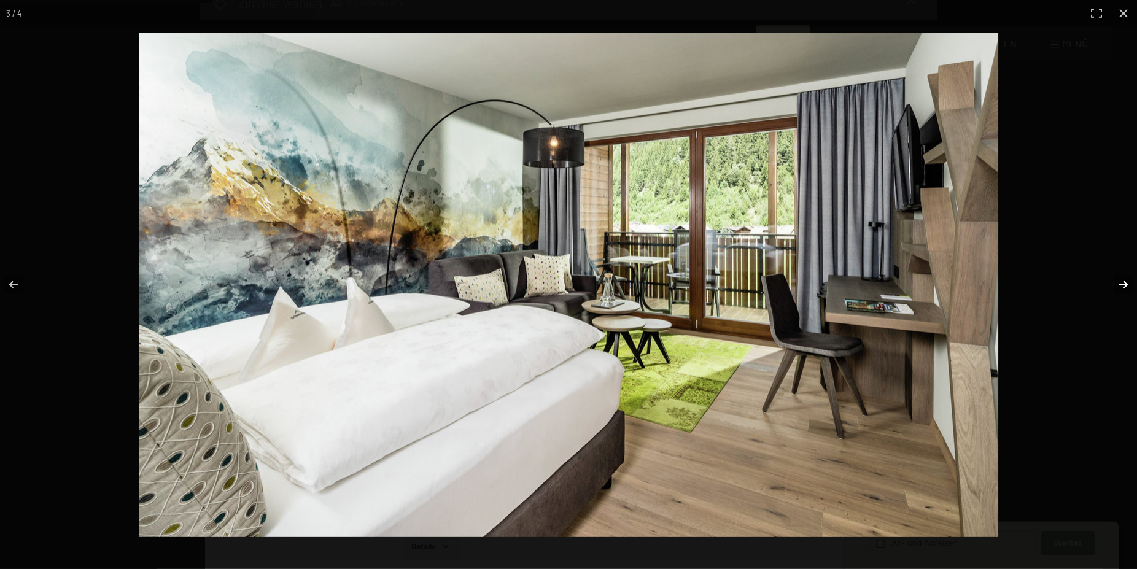
click at [1125, 290] on button "button" at bounding box center [1115, 284] width 43 height 61
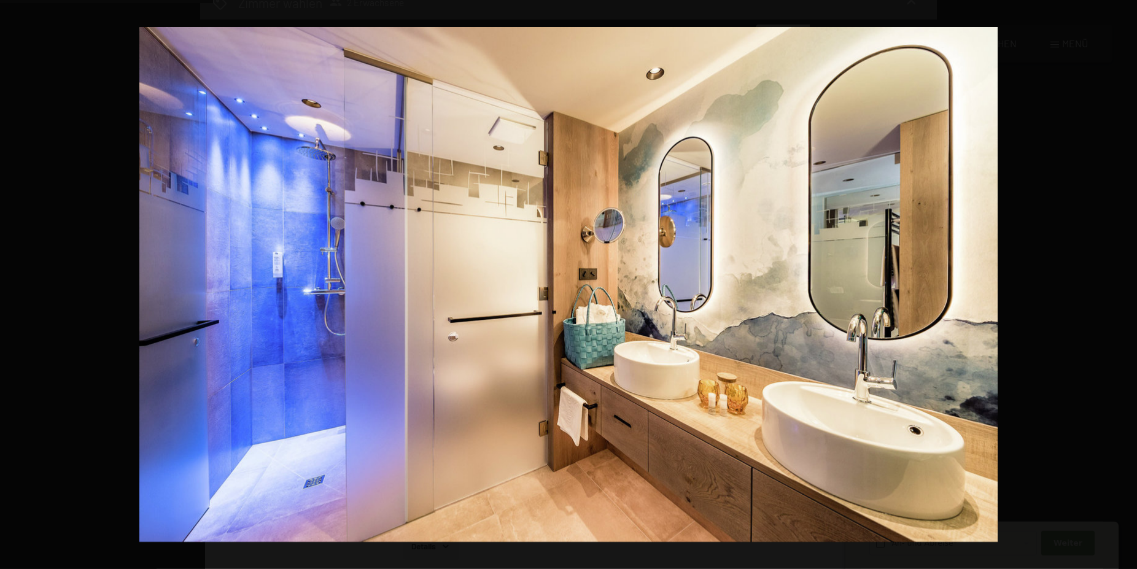
click at [1125, 290] on button "button" at bounding box center [1115, 284] width 43 height 61
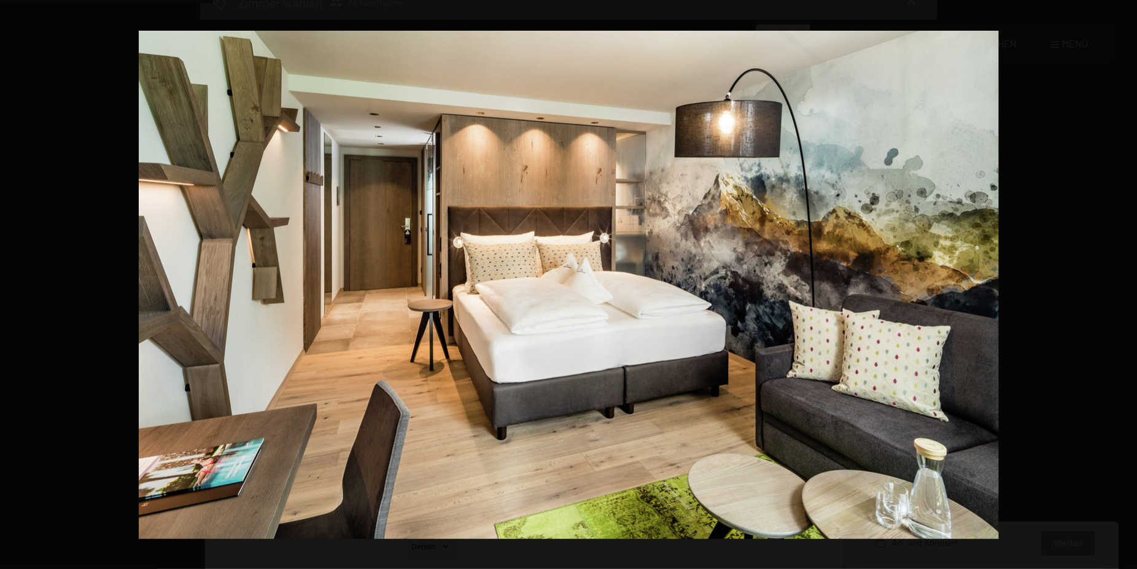
click at [1125, 290] on button "button" at bounding box center [1115, 284] width 43 height 61
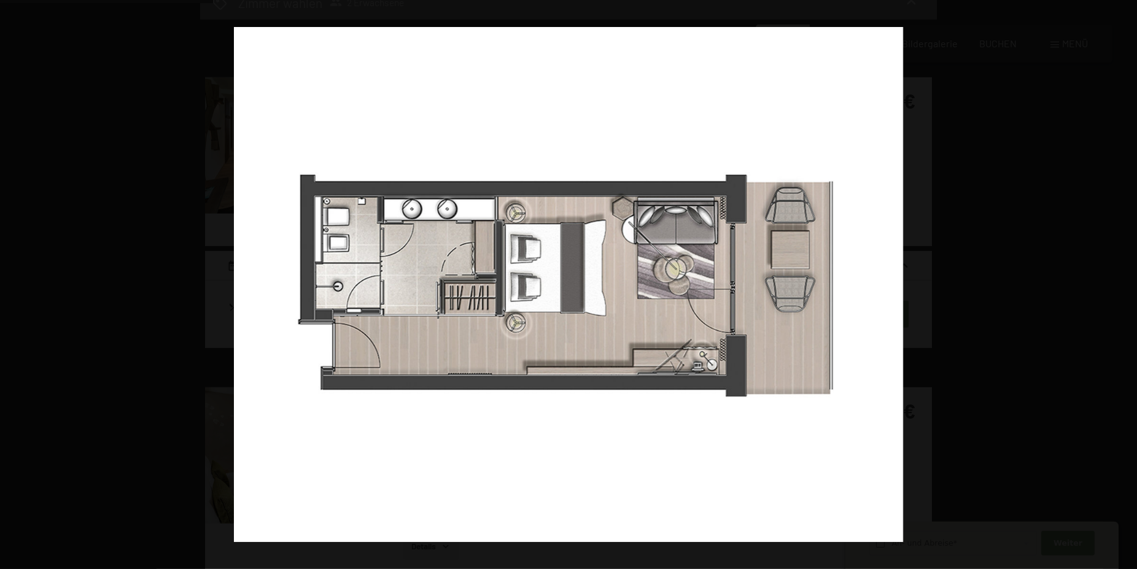
click at [1125, 290] on button "button" at bounding box center [1115, 284] width 43 height 61
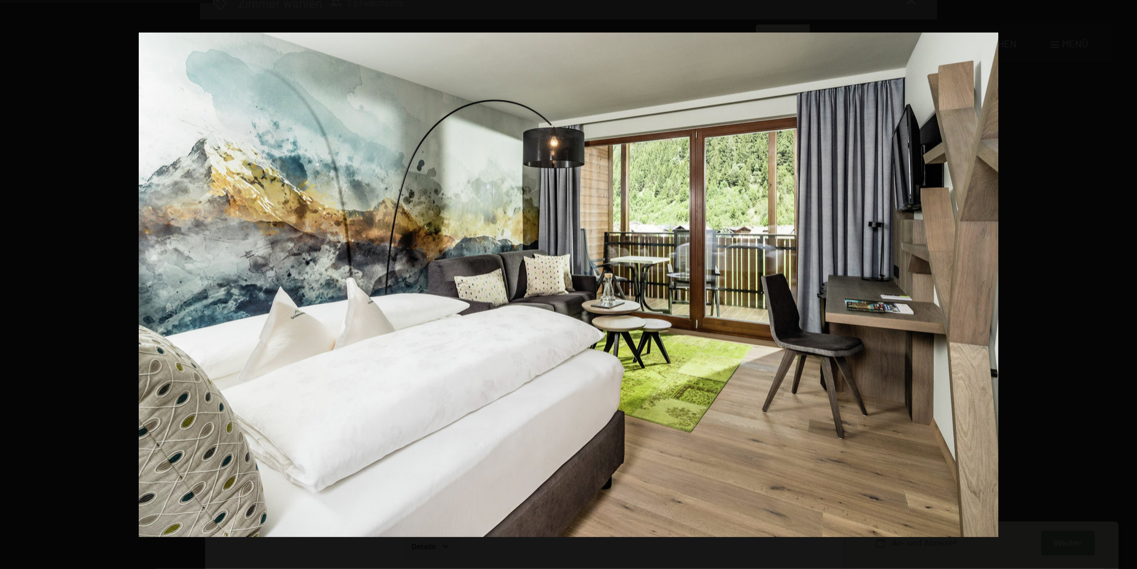
click at [1125, 290] on button "button" at bounding box center [1115, 284] width 43 height 61
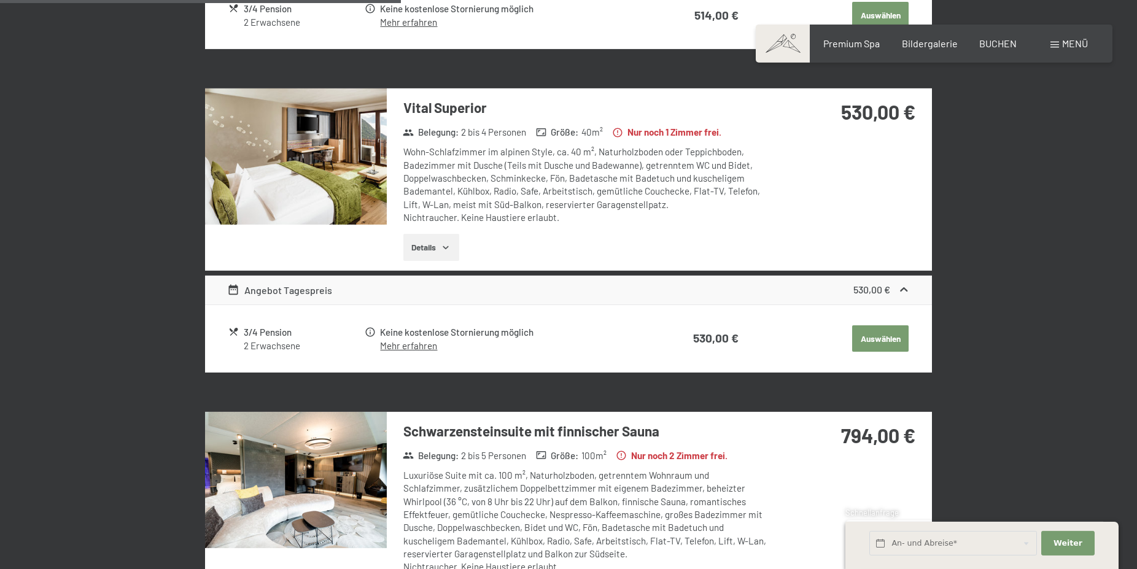
scroll to position [669, 0]
